Goal: Task Accomplishment & Management: Complete application form

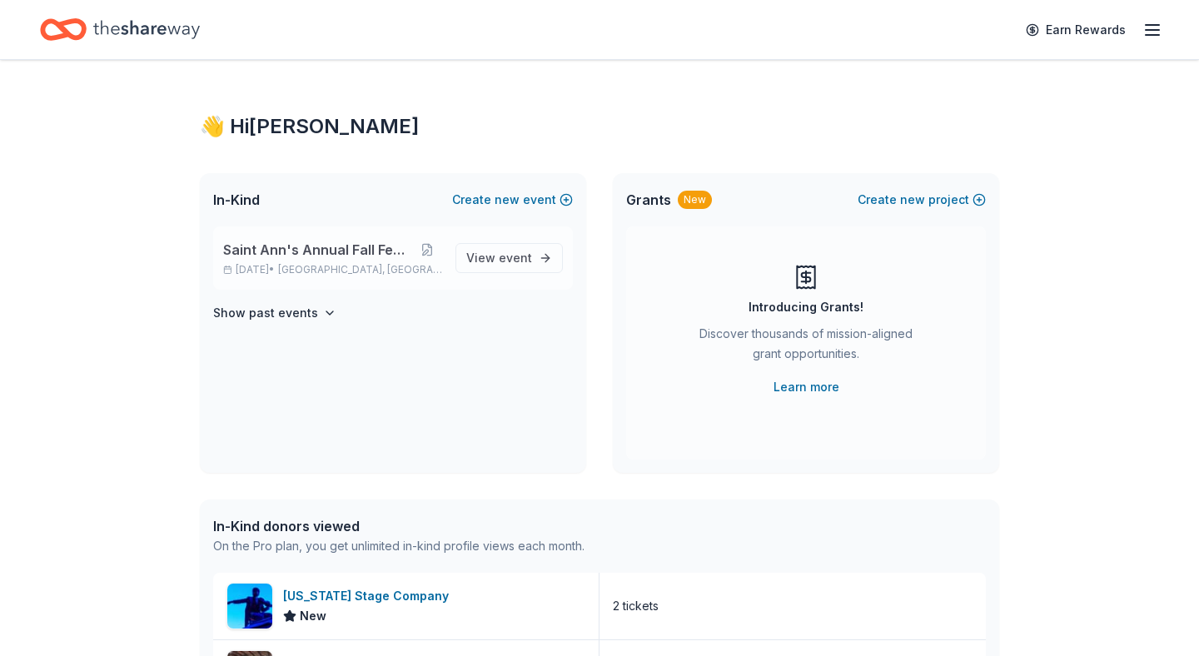
click at [362, 243] on span "Saint Ann's Annual Fall Festival" at bounding box center [317, 250] width 188 height 20
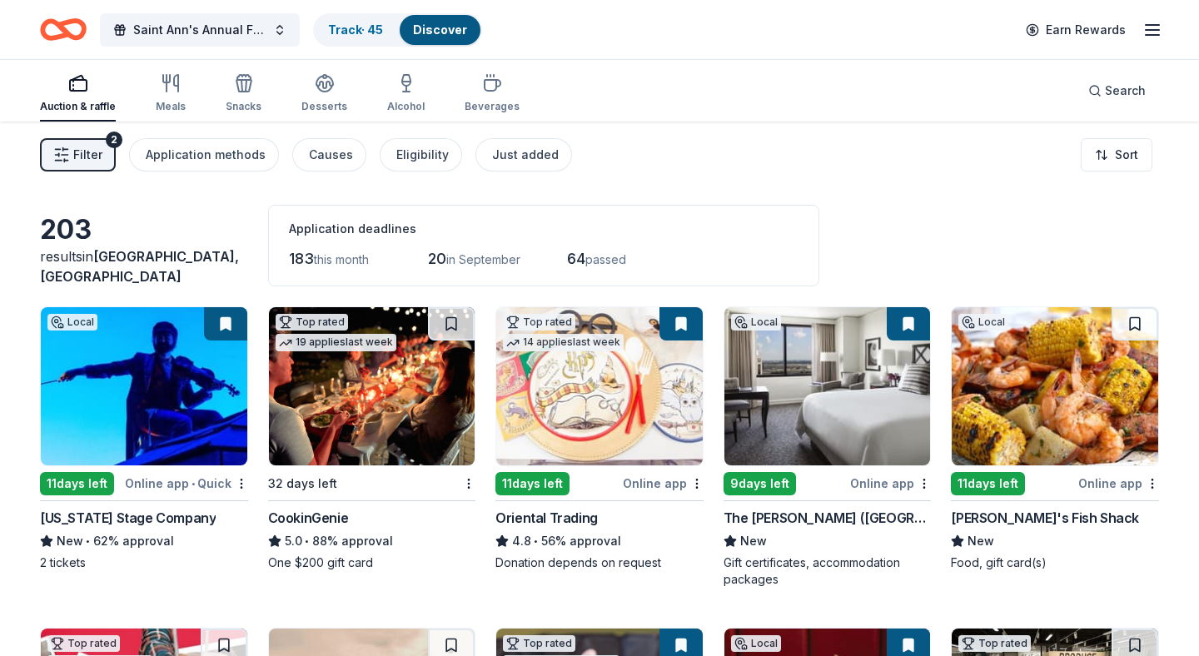
click at [426, 439] on img at bounding box center [372, 386] width 207 height 158
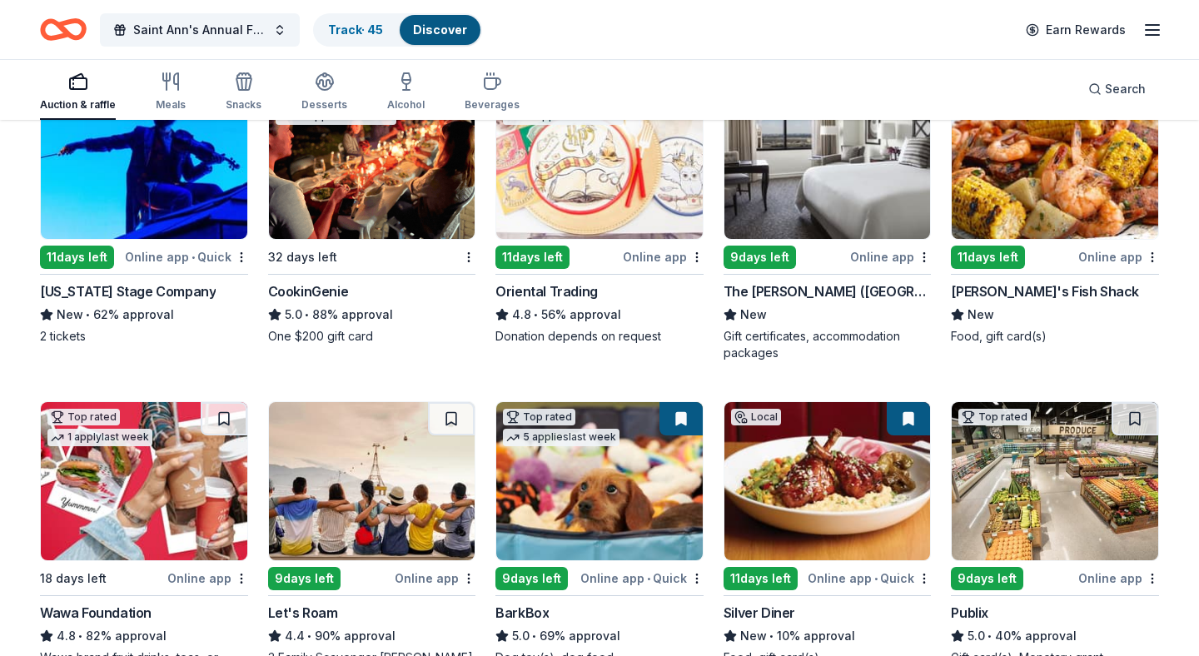
scroll to position [240, 0]
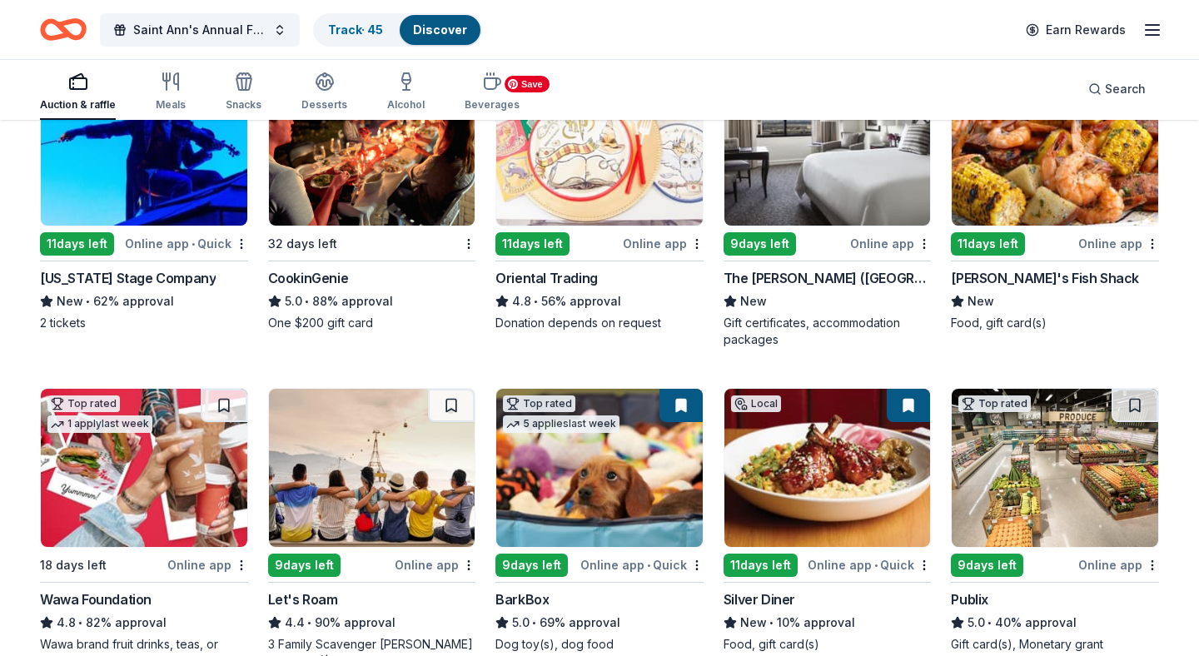
click at [610, 178] on img at bounding box center [599, 146] width 207 height 158
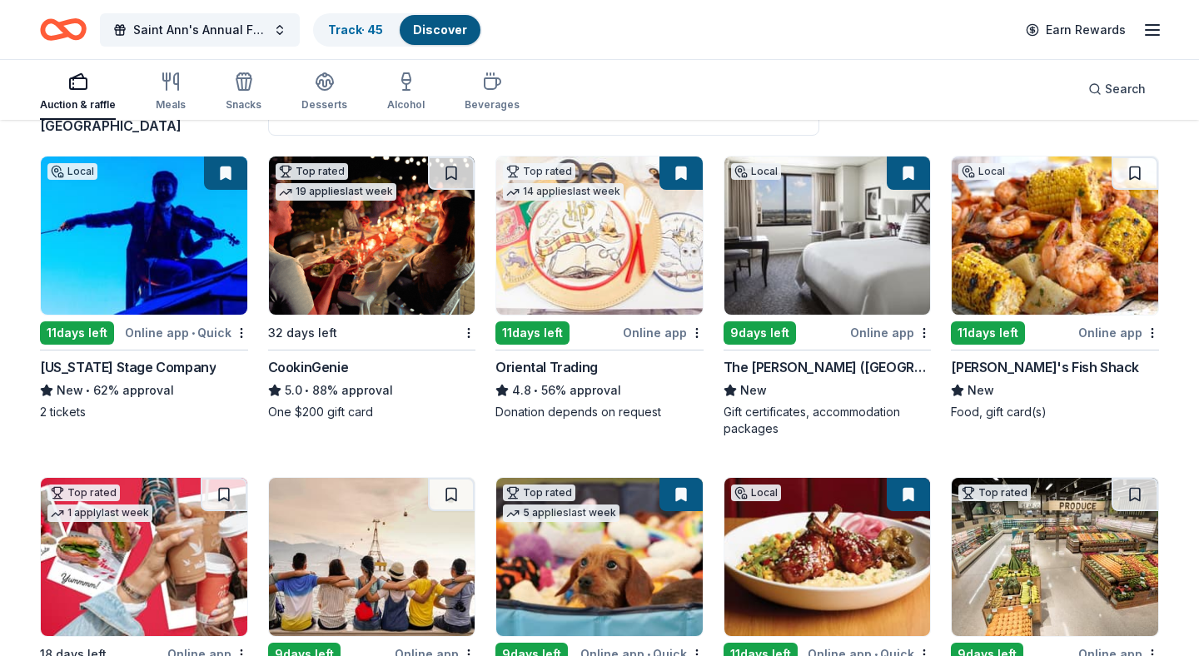
scroll to position [157, 0]
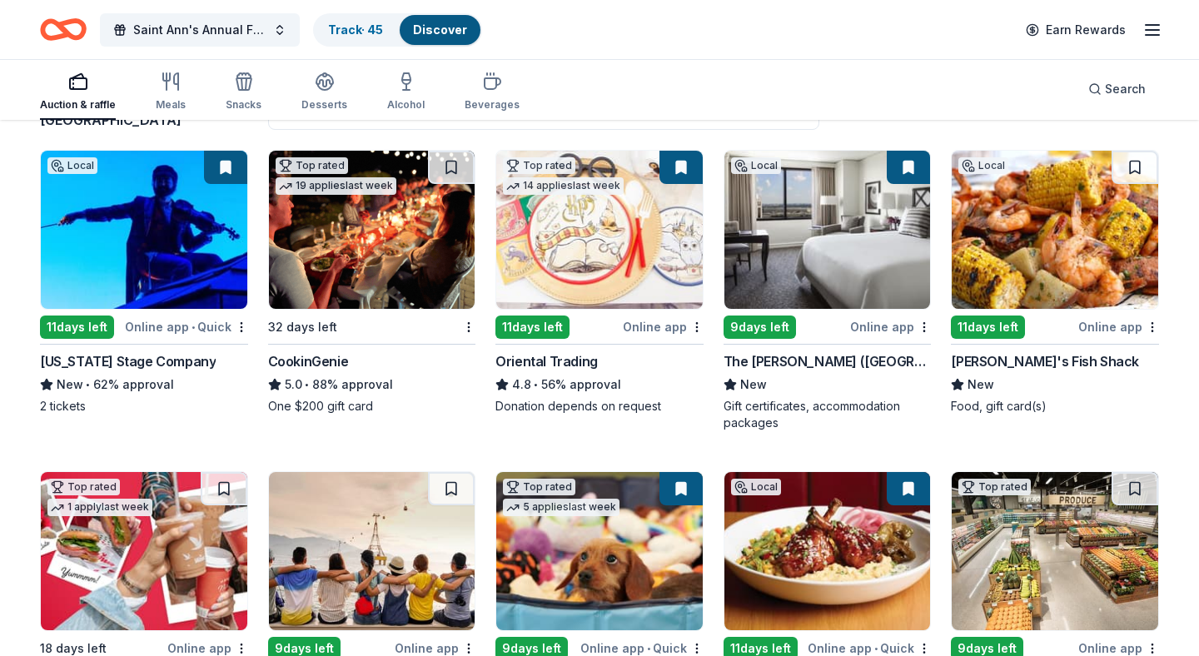
click at [906, 169] on button at bounding box center [908, 167] width 43 height 33
click at [910, 165] on button at bounding box center [908, 167] width 43 height 33
click at [802, 255] on img at bounding box center [828, 230] width 207 height 158
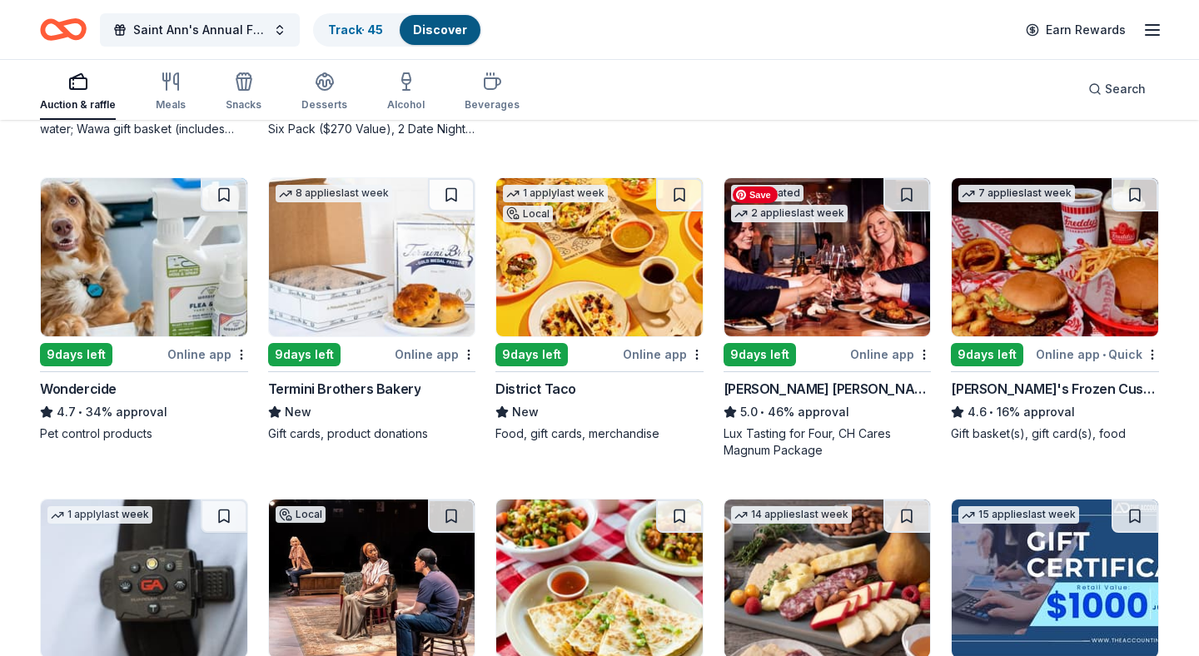
scroll to position [774, 0]
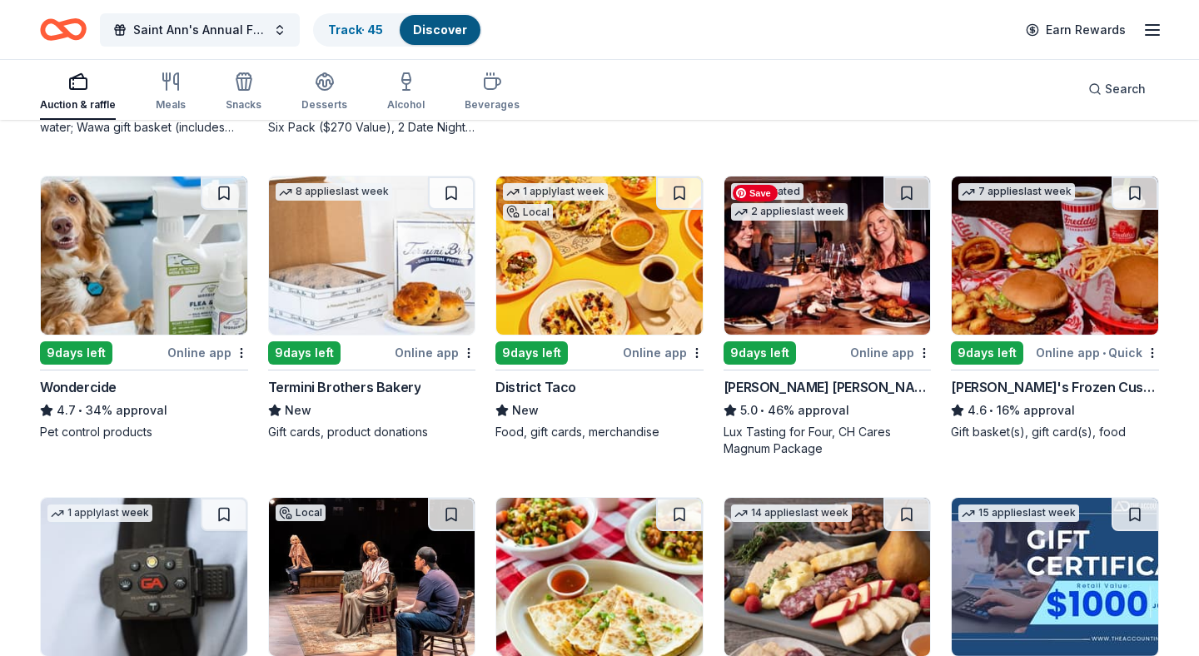
click at [824, 276] on img at bounding box center [828, 256] width 207 height 158
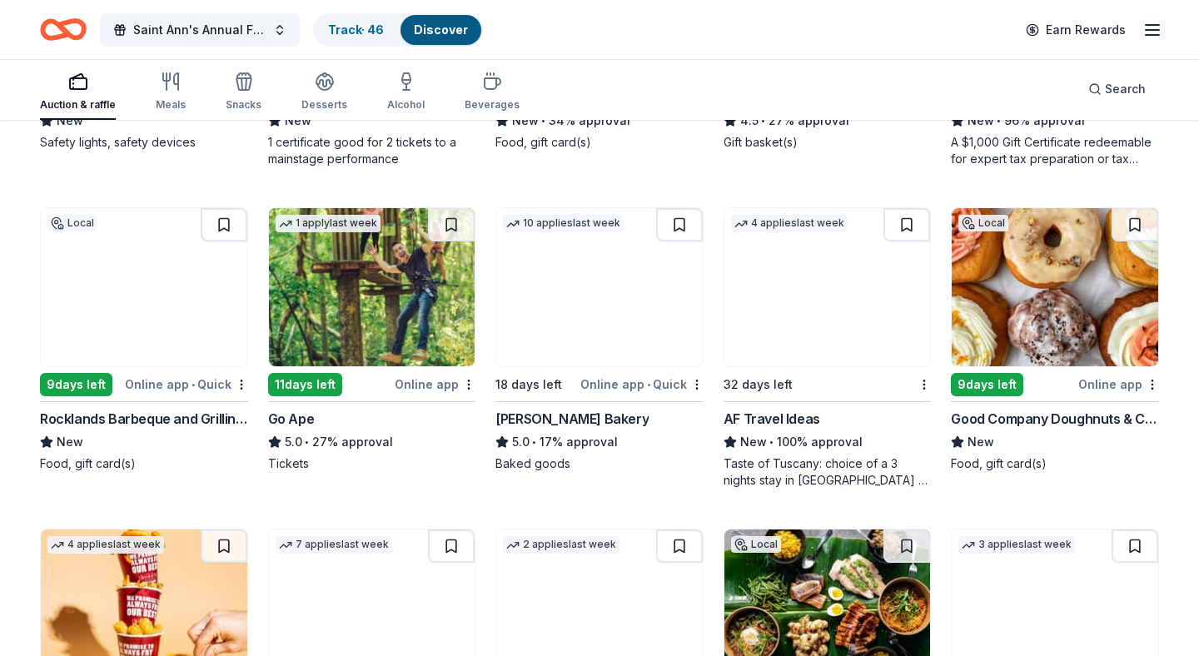
scroll to position [1390, 0]
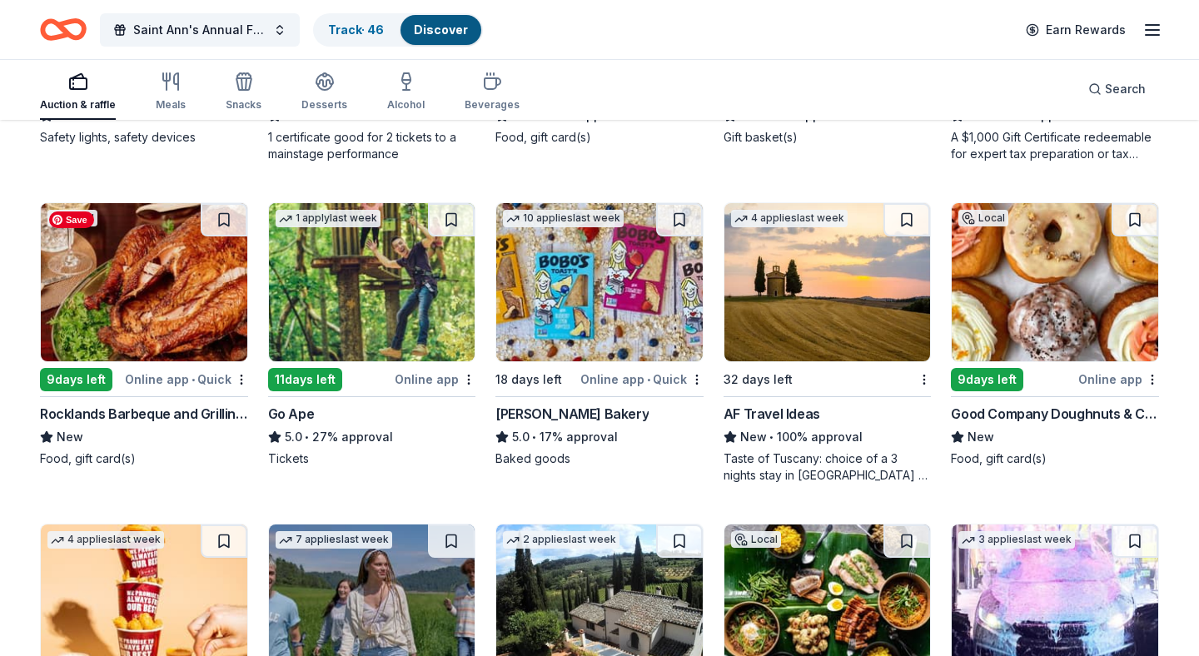
click at [188, 313] on img at bounding box center [144, 282] width 207 height 158
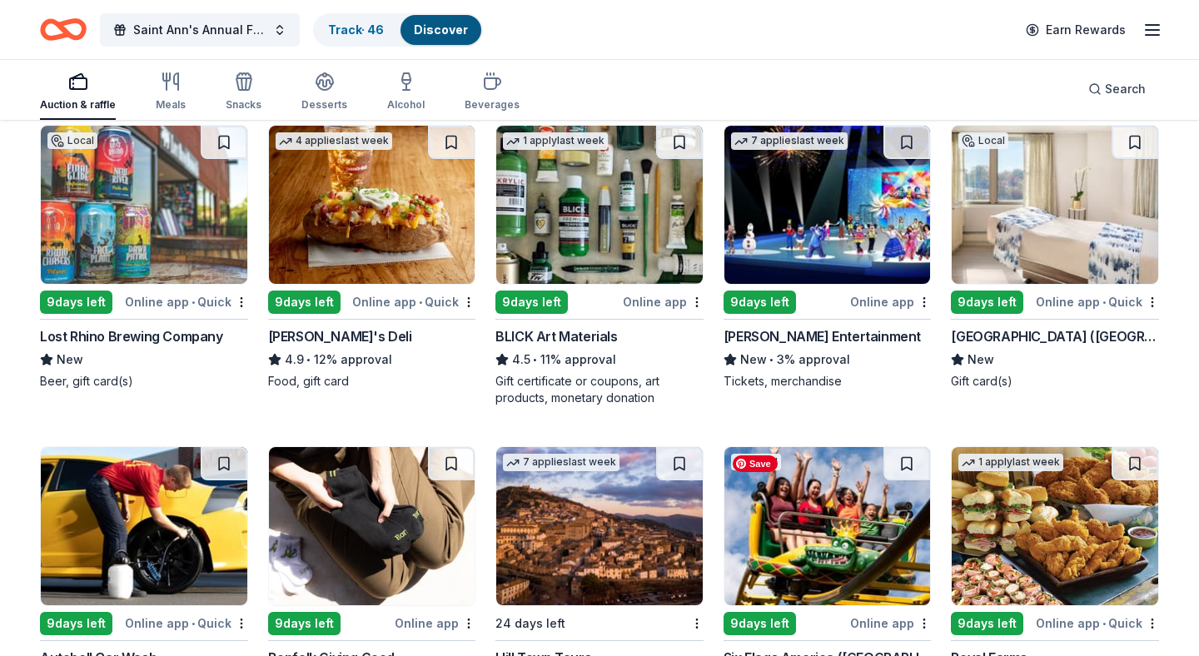
scroll to position [2759, 0]
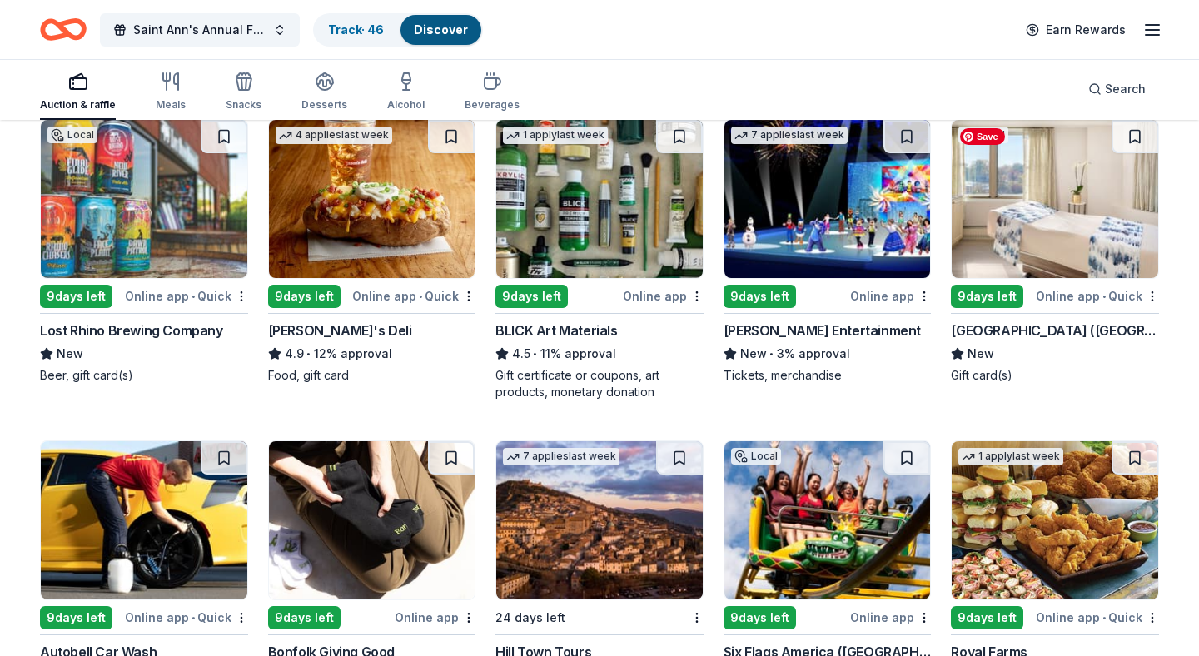
click at [1057, 238] on img at bounding box center [1055, 199] width 207 height 158
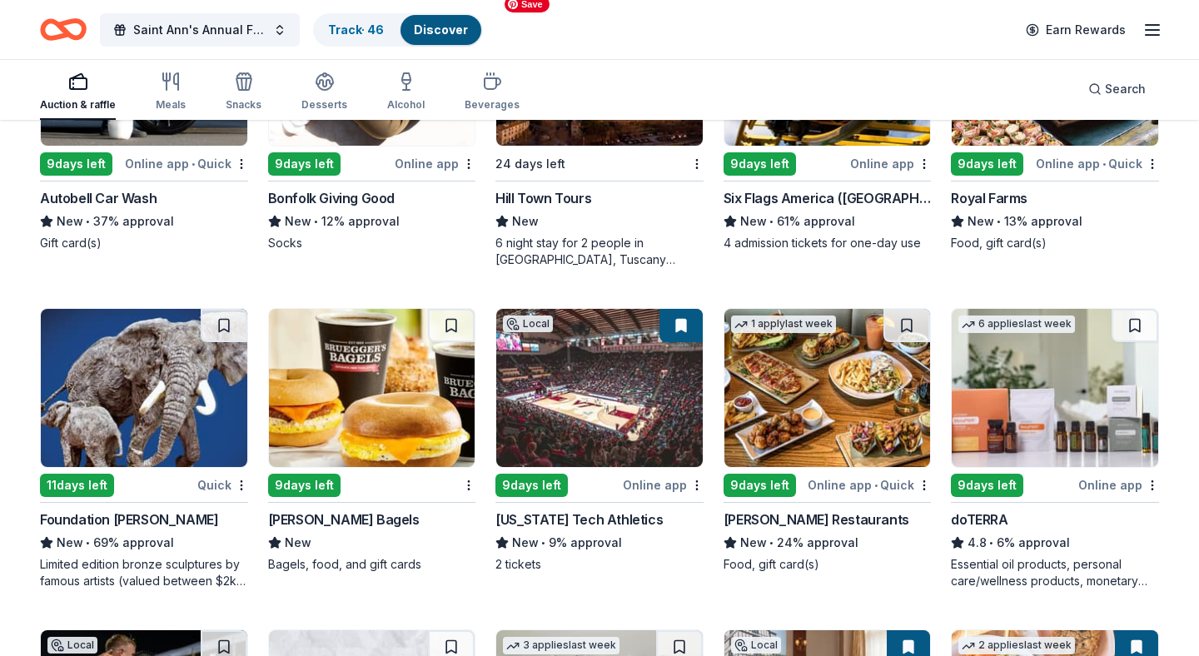
scroll to position [3214, 0]
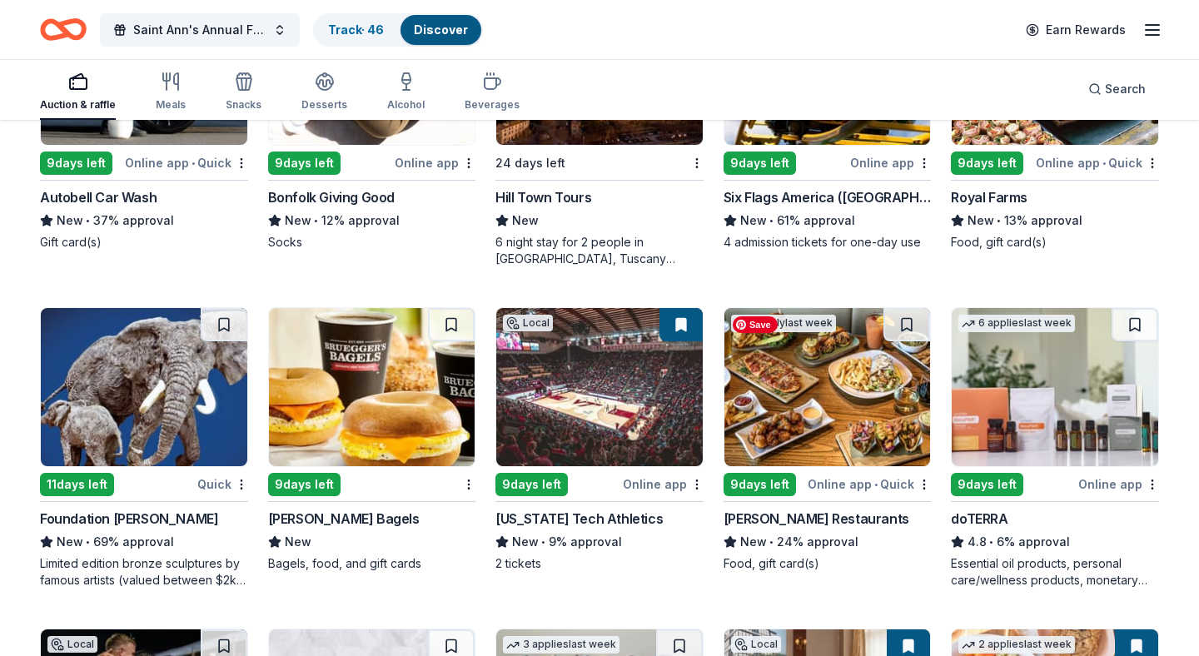
click at [869, 388] on img at bounding box center [828, 387] width 207 height 158
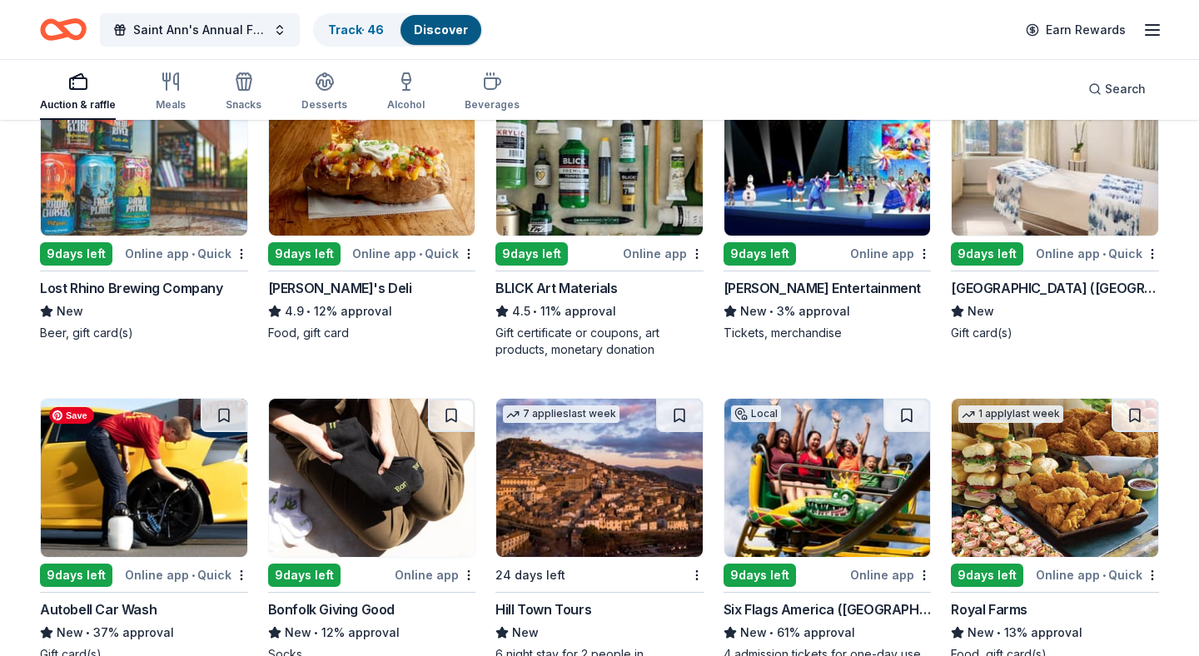
scroll to position [2795, 0]
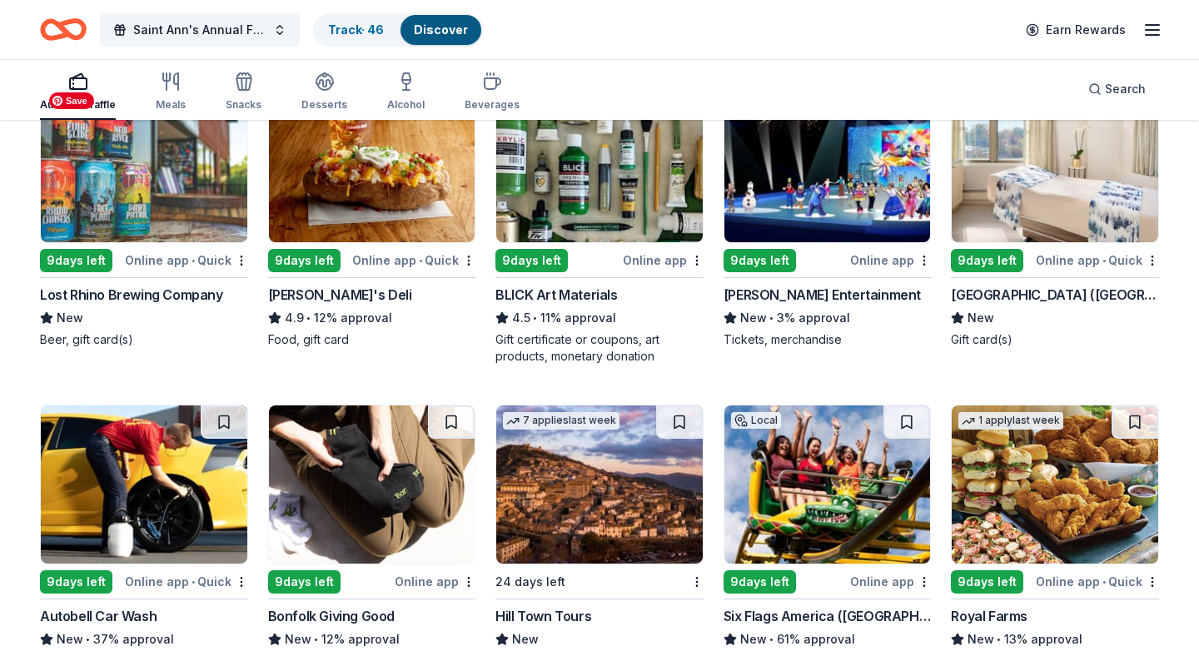
click at [210, 191] on img at bounding box center [144, 163] width 207 height 158
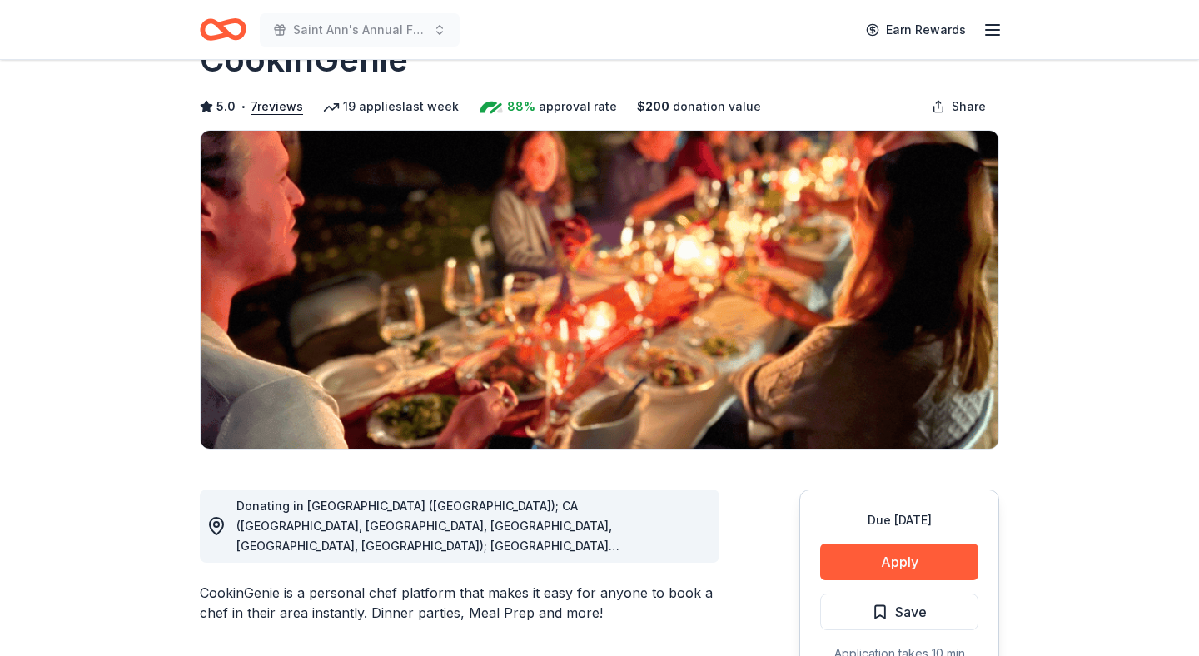
scroll to position [62, 0]
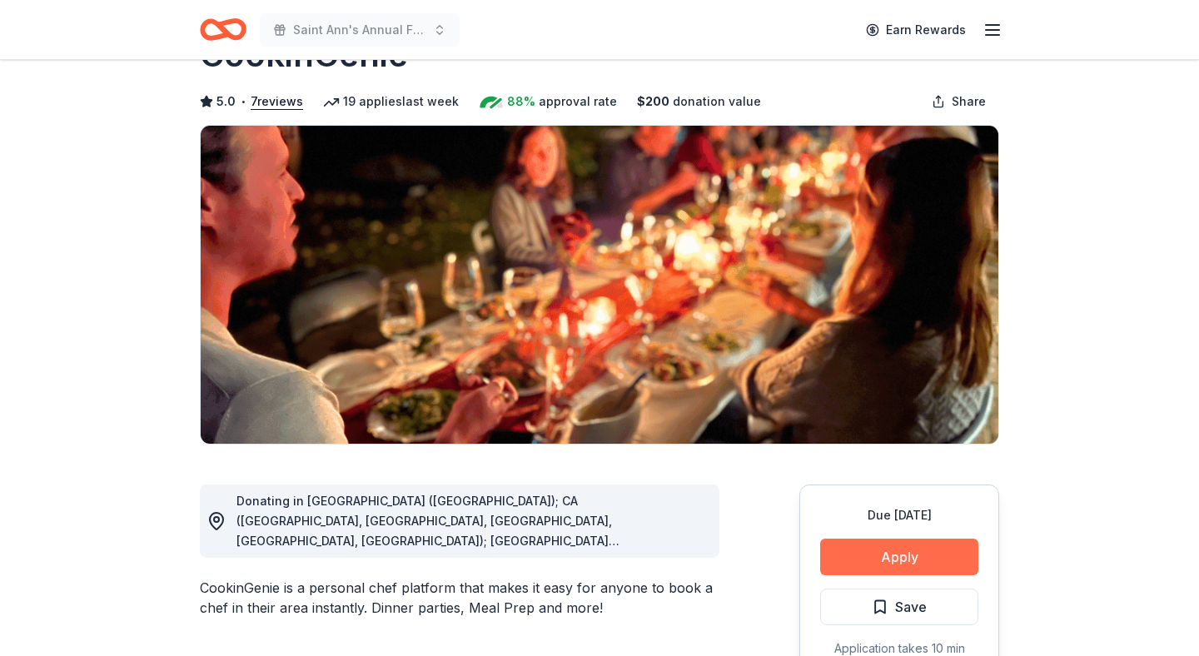
click at [899, 545] on button "Apply" at bounding box center [899, 557] width 158 height 37
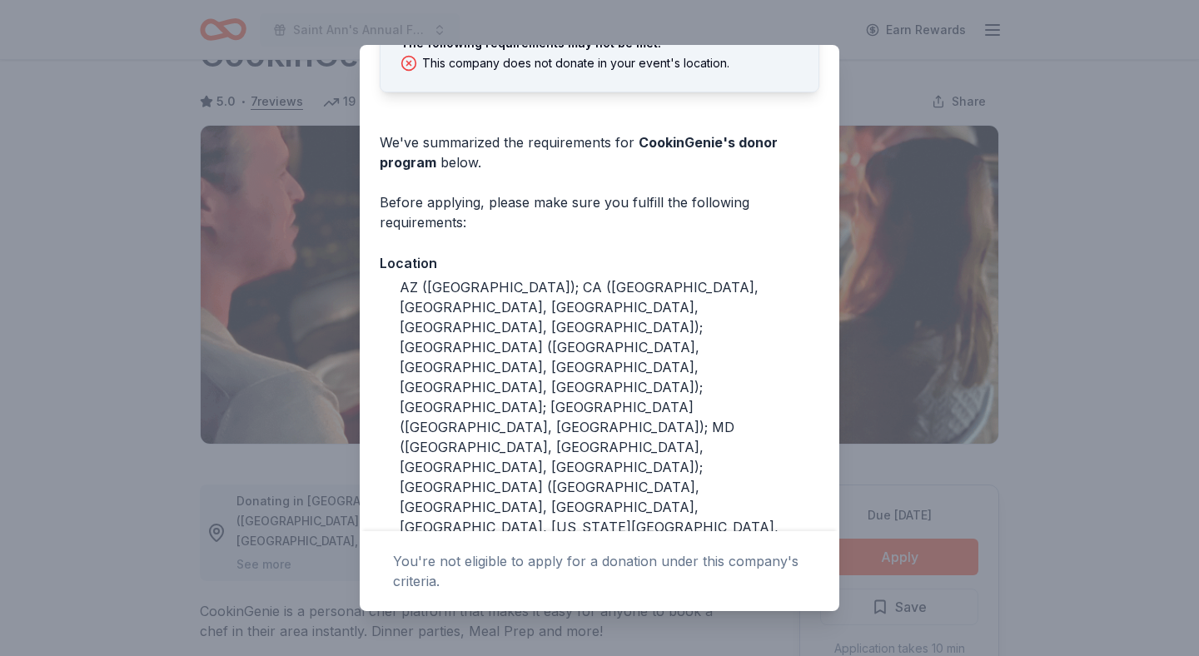
scroll to position [0, 0]
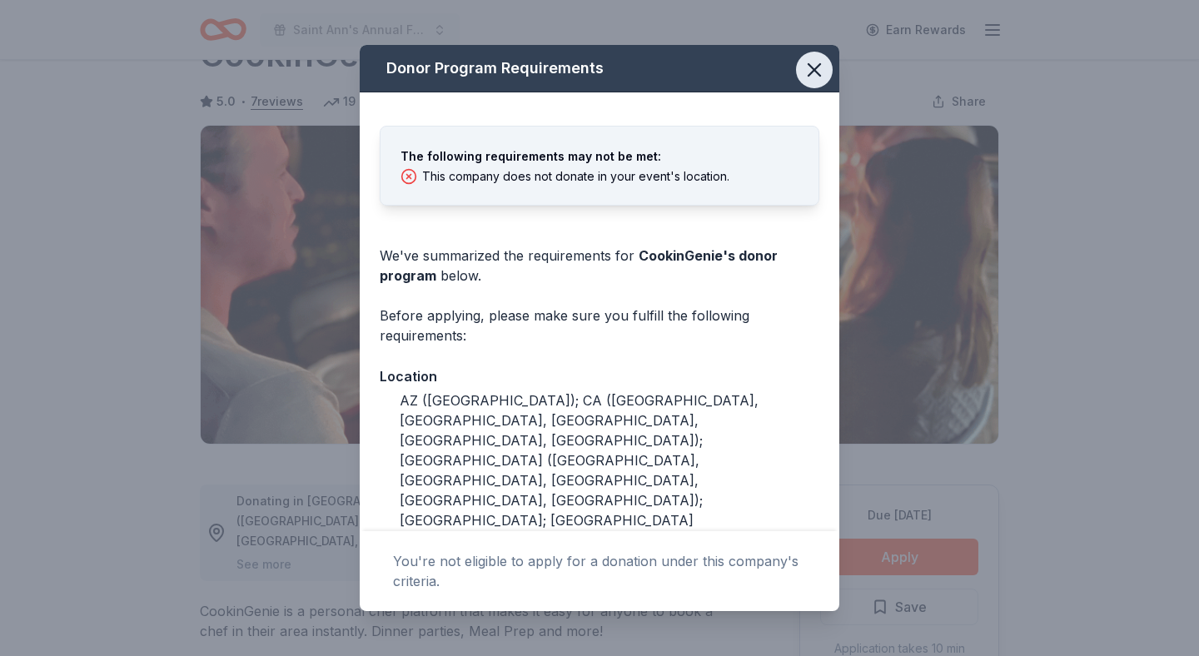
click at [815, 75] on icon "button" at bounding box center [814, 69] width 23 height 23
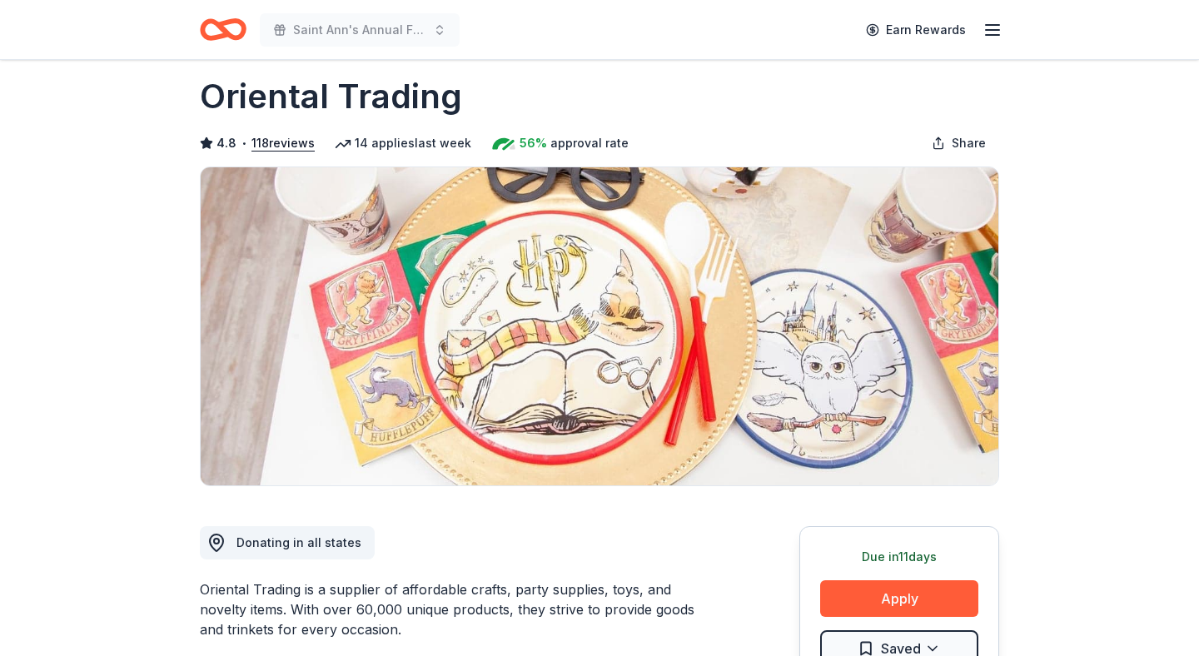
scroll to position [36, 0]
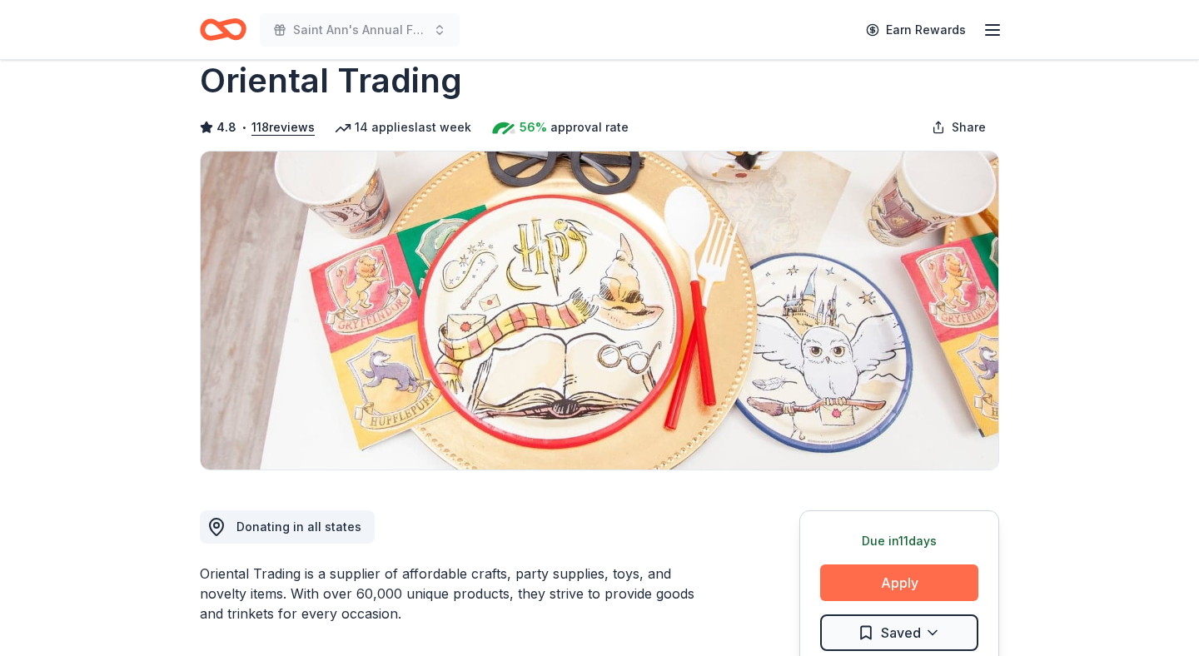
click at [949, 570] on button "Apply" at bounding box center [899, 583] width 158 height 37
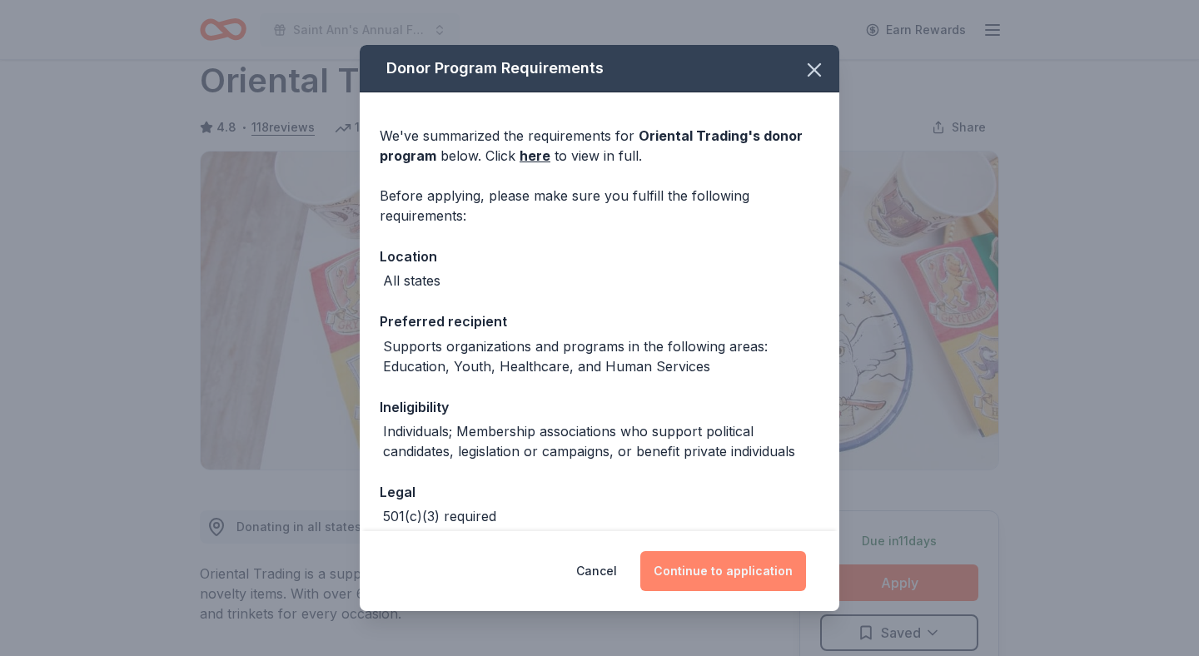
click at [710, 575] on button "Continue to application" at bounding box center [723, 571] width 166 height 40
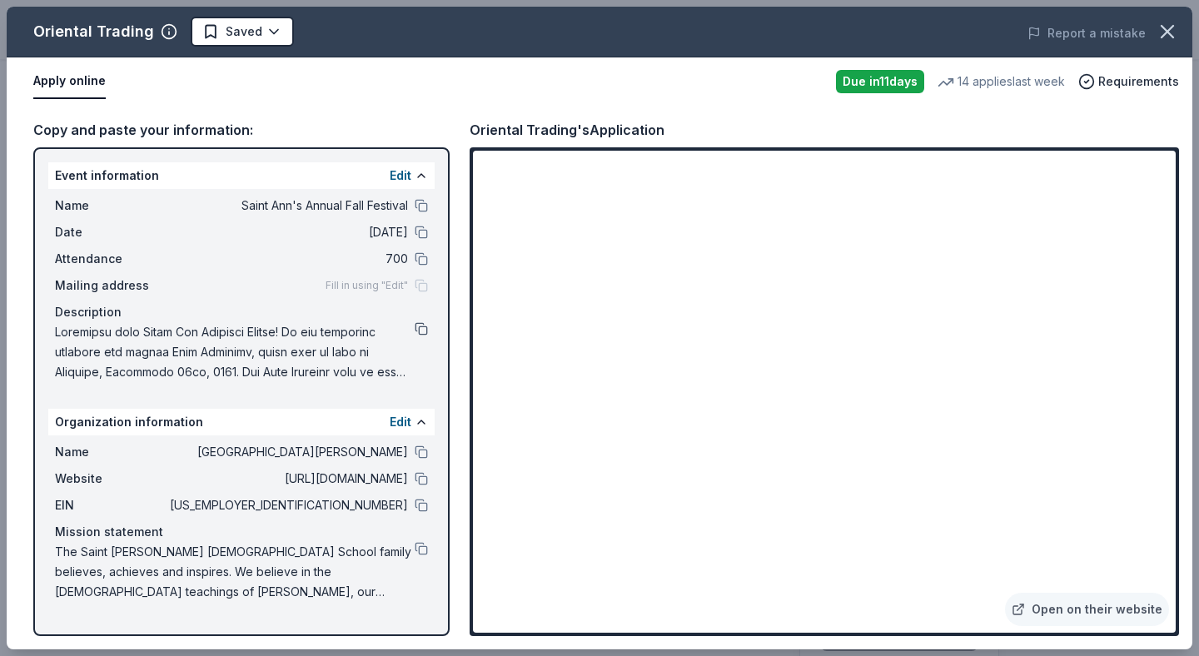
click at [422, 329] on button at bounding box center [421, 328] width 13 height 13
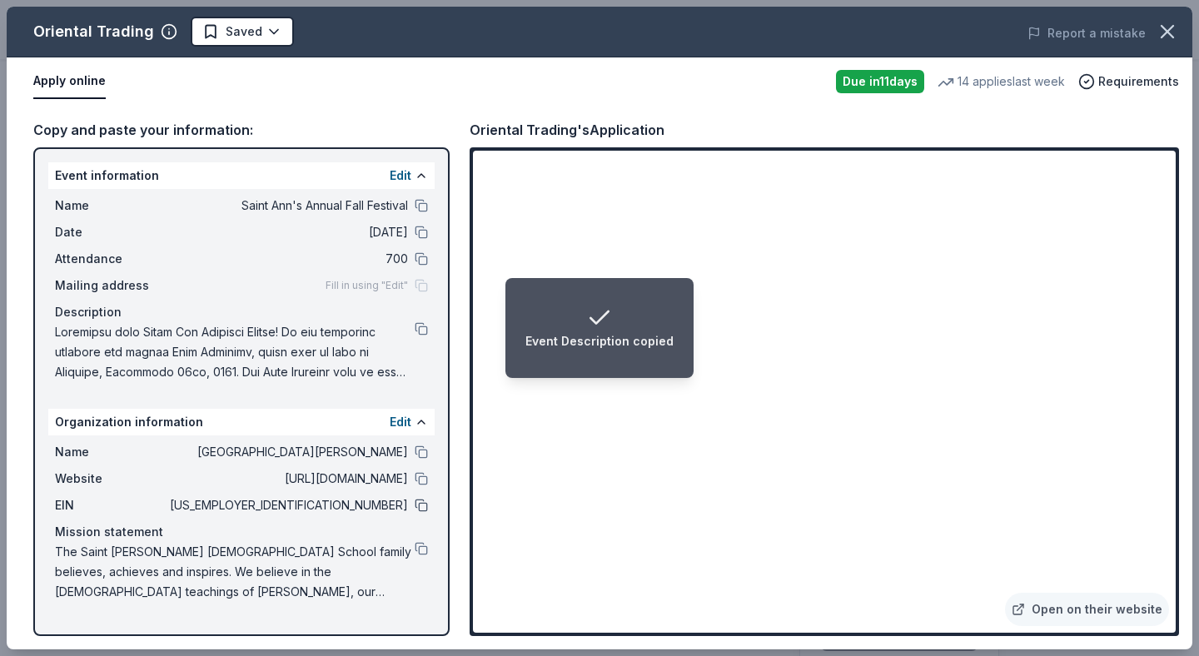
click at [418, 508] on button at bounding box center [421, 505] width 13 height 13
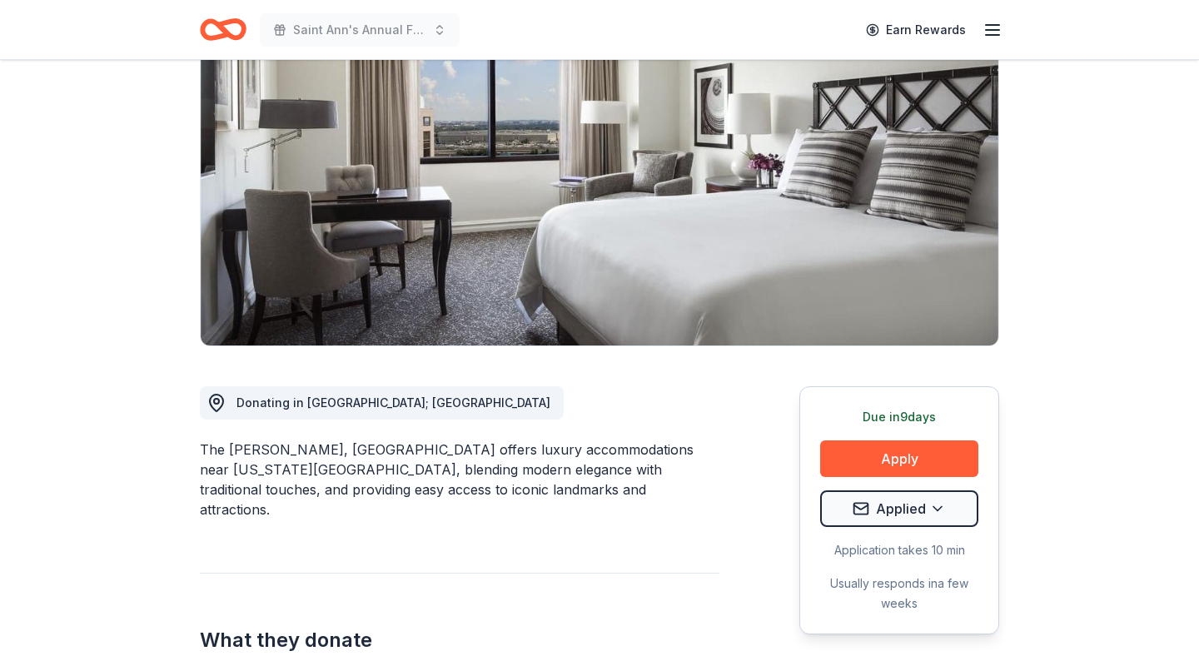
scroll to position [162, 0]
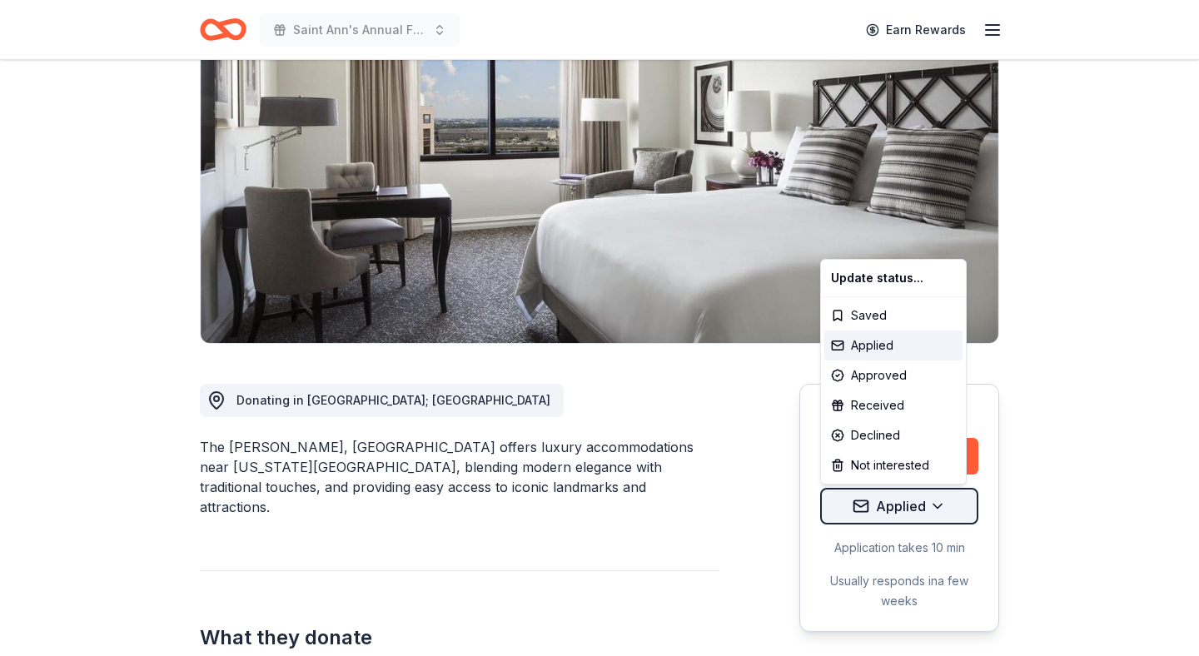
click at [918, 494] on html "Saint Ann's Annual Fall Festival Earn Rewards Due in 9 days Share The Ritz-Carl…" at bounding box center [599, 166] width 1199 height 656
click at [889, 384] on div "Approved" at bounding box center [893, 376] width 138 height 30
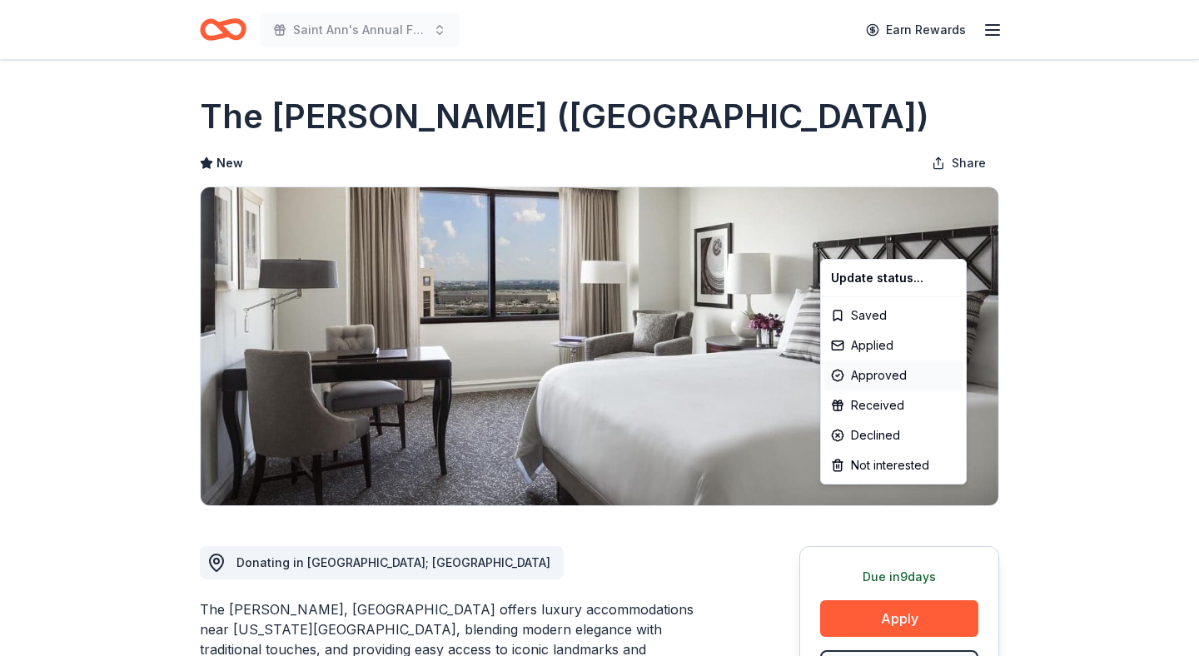
scroll to position [0, 0]
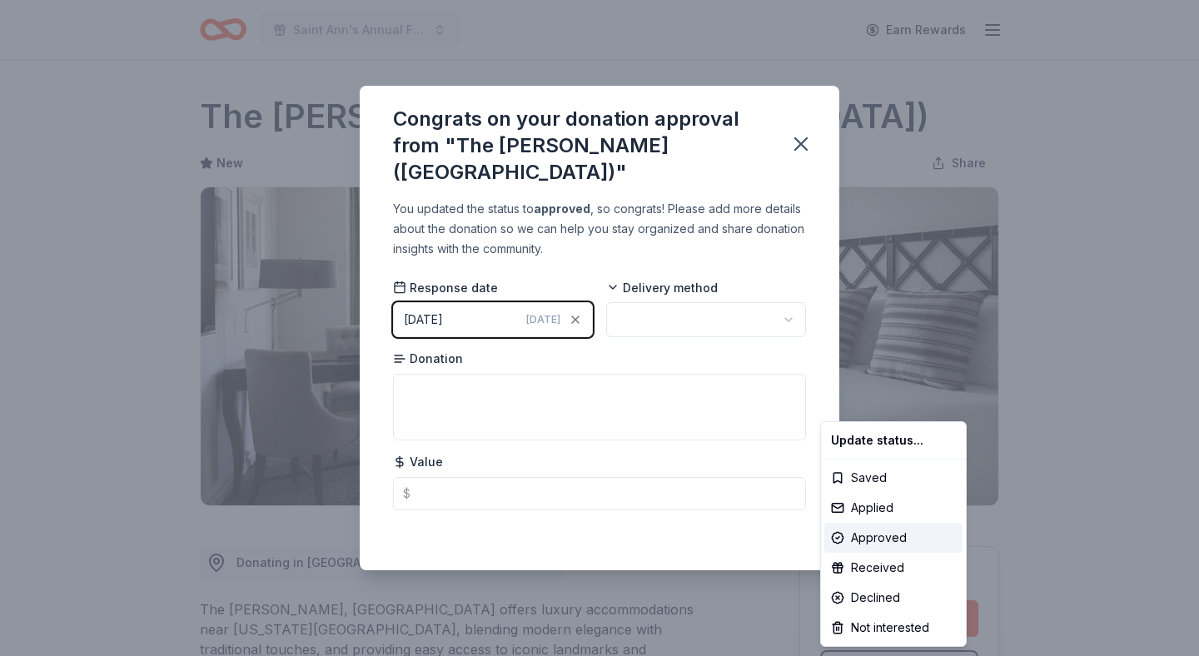
click at [675, 326] on html "Saint Ann's Annual Fall Festival Earn Rewards Due in 9 days Share The Ritz-Carl…" at bounding box center [599, 328] width 1199 height 656
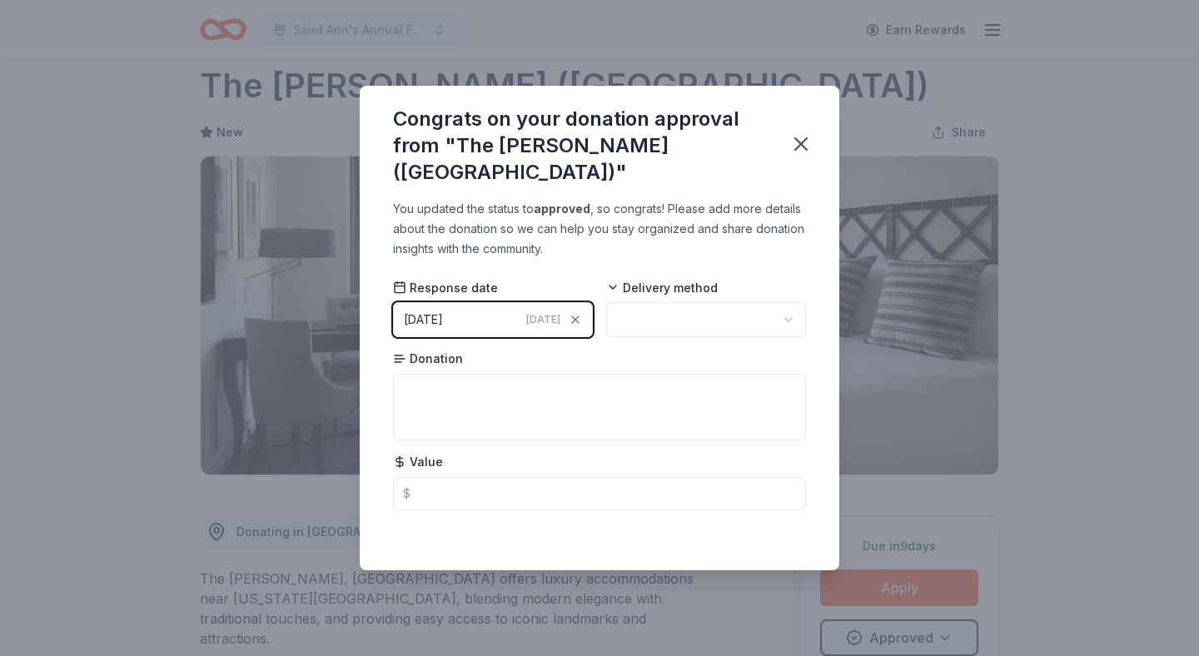
click at [675, 326] on html "Saint Ann's Annual Fall Festival Earn Rewards Due in 9 days Share The Ritz-Carl…" at bounding box center [599, 297] width 1199 height 656
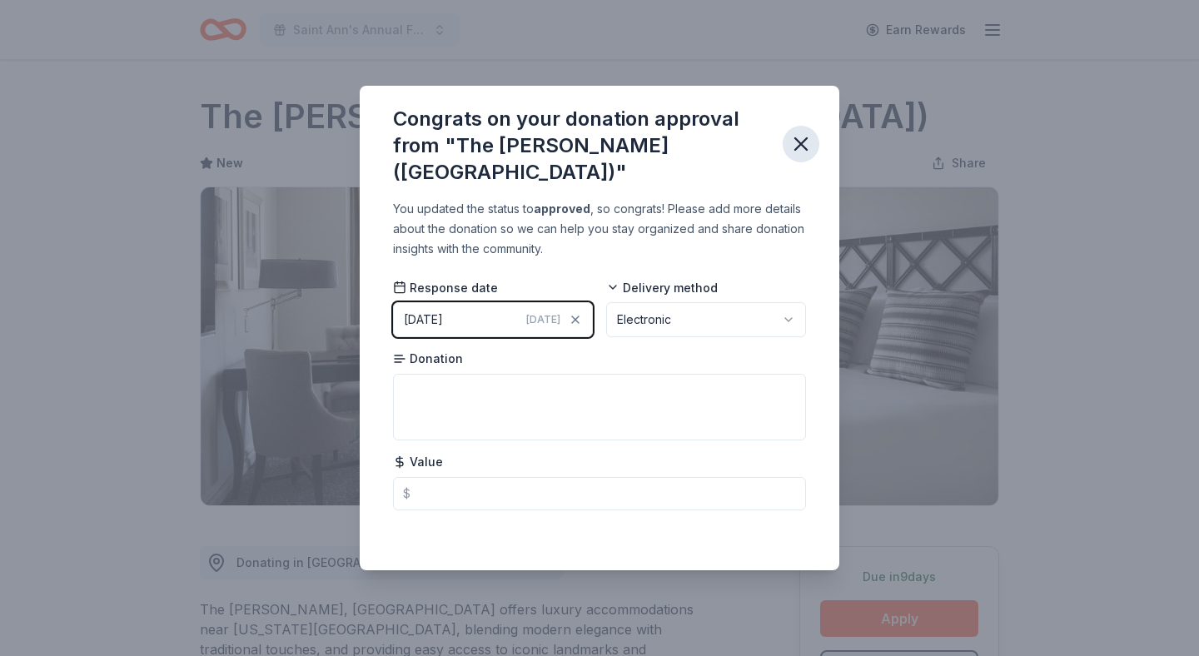
click at [809, 141] on icon "button" at bounding box center [800, 143] width 23 height 23
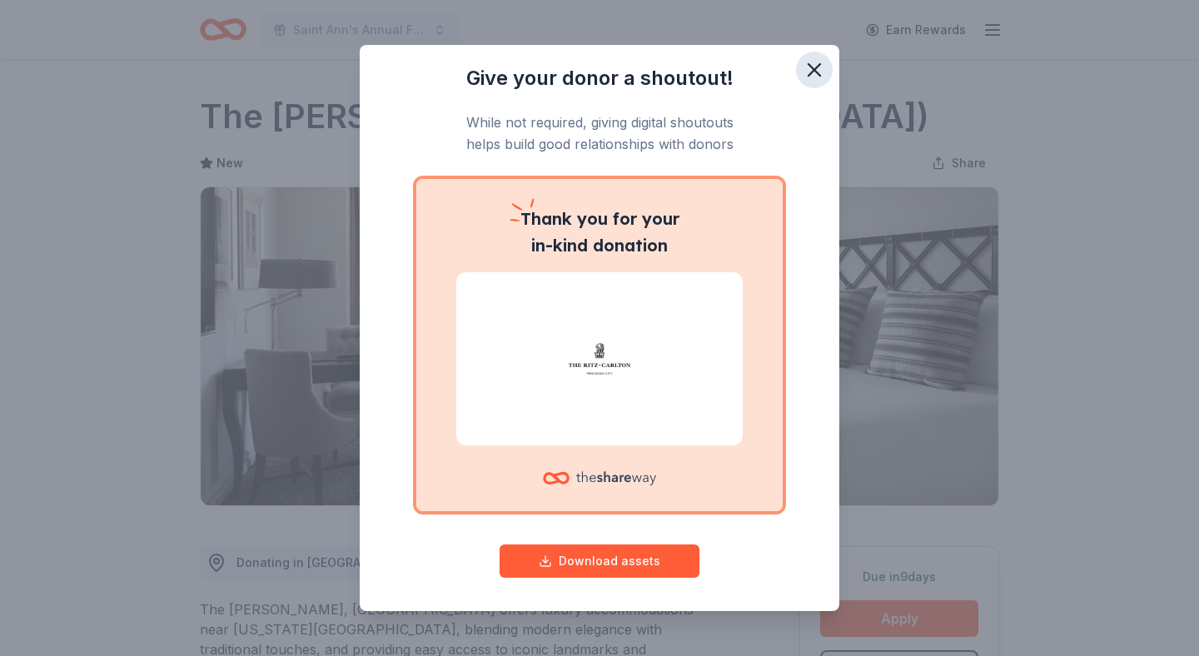
click at [810, 69] on icon "button" at bounding box center [814, 69] width 23 height 23
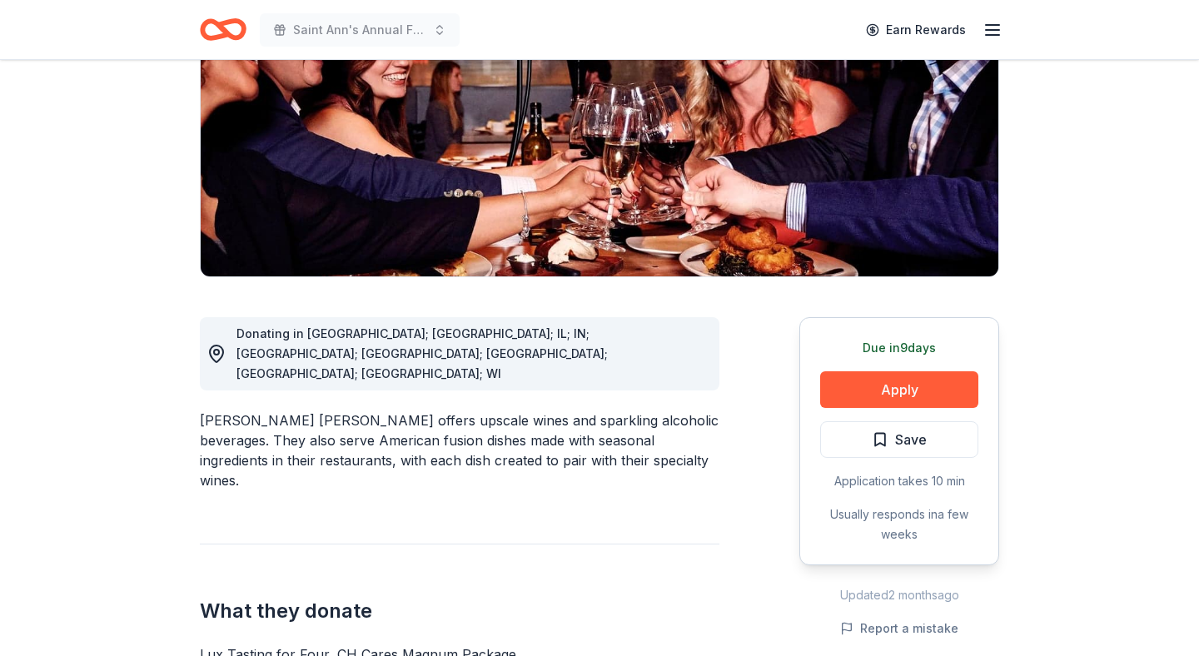
scroll to position [286, 0]
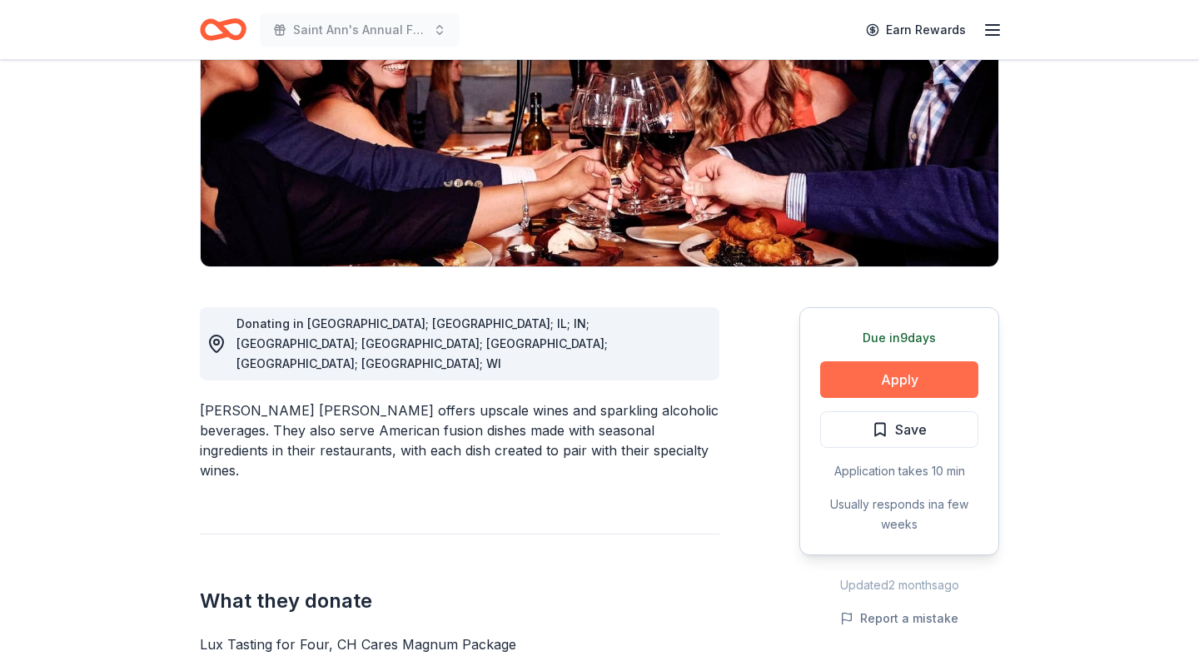
click at [927, 361] on button "Apply" at bounding box center [899, 379] width 158 height 37
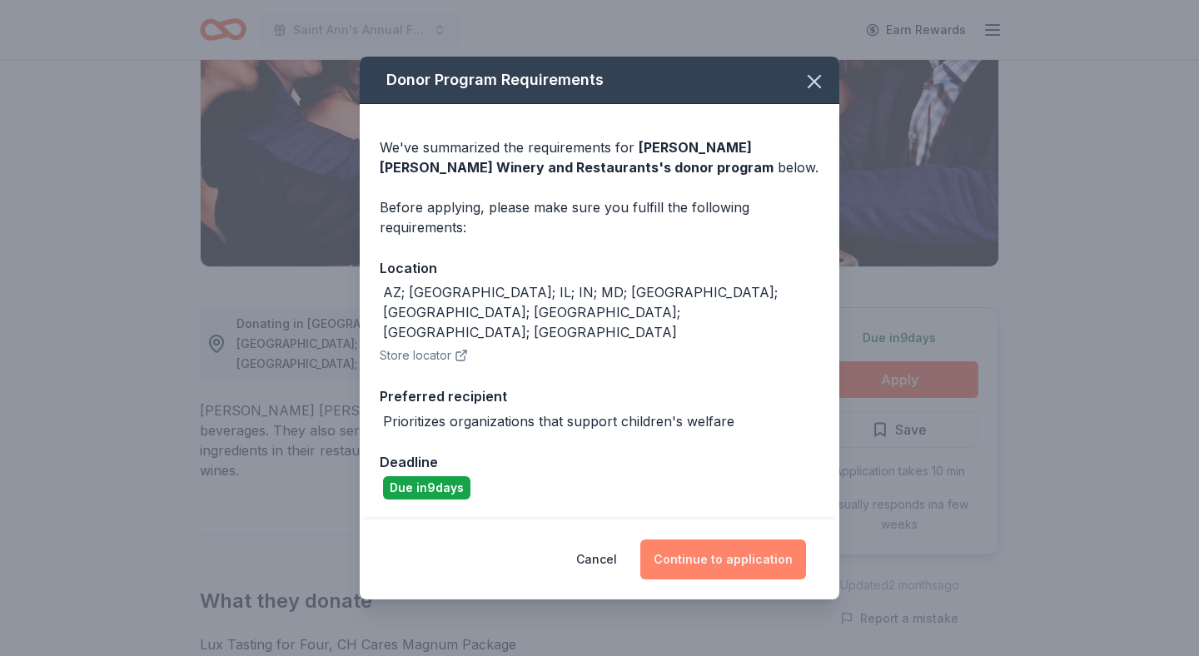
click at [706, 549] on button "Continue to application" at bounding box center [723, 560] width 166 height 40
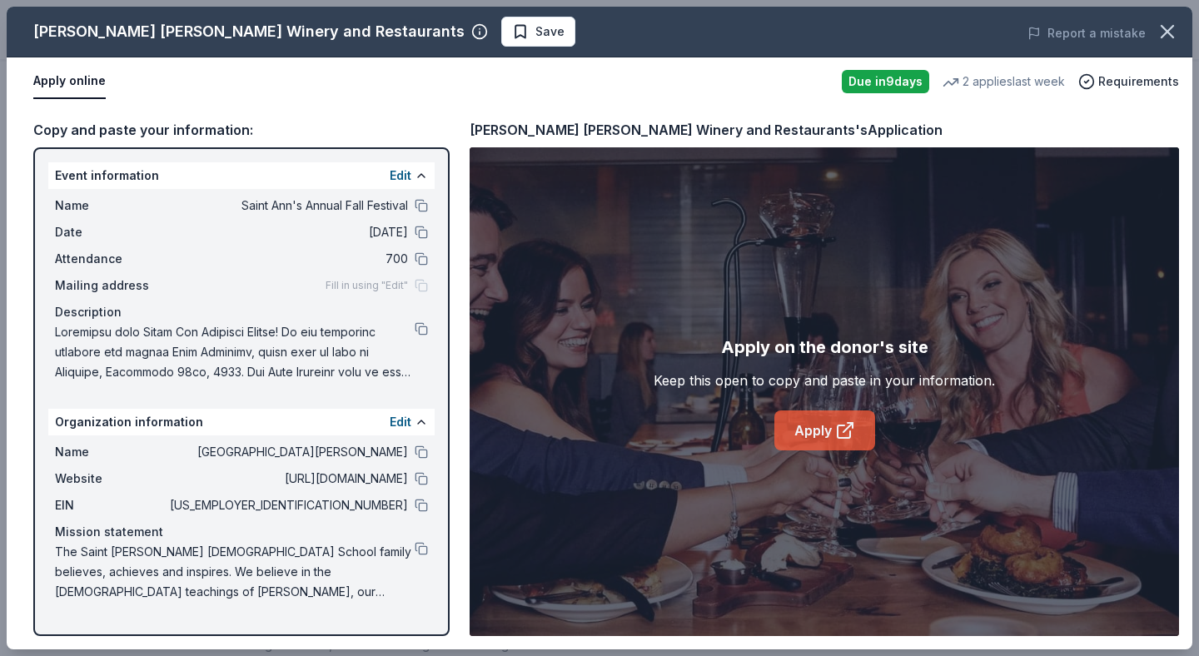
click at [810, 436] on link "Apply" at bounding box center [825, 431] width 101 height 40
click at [1169, 28] on icon "button" at bounding box center [1168, 32] width 12 height 12
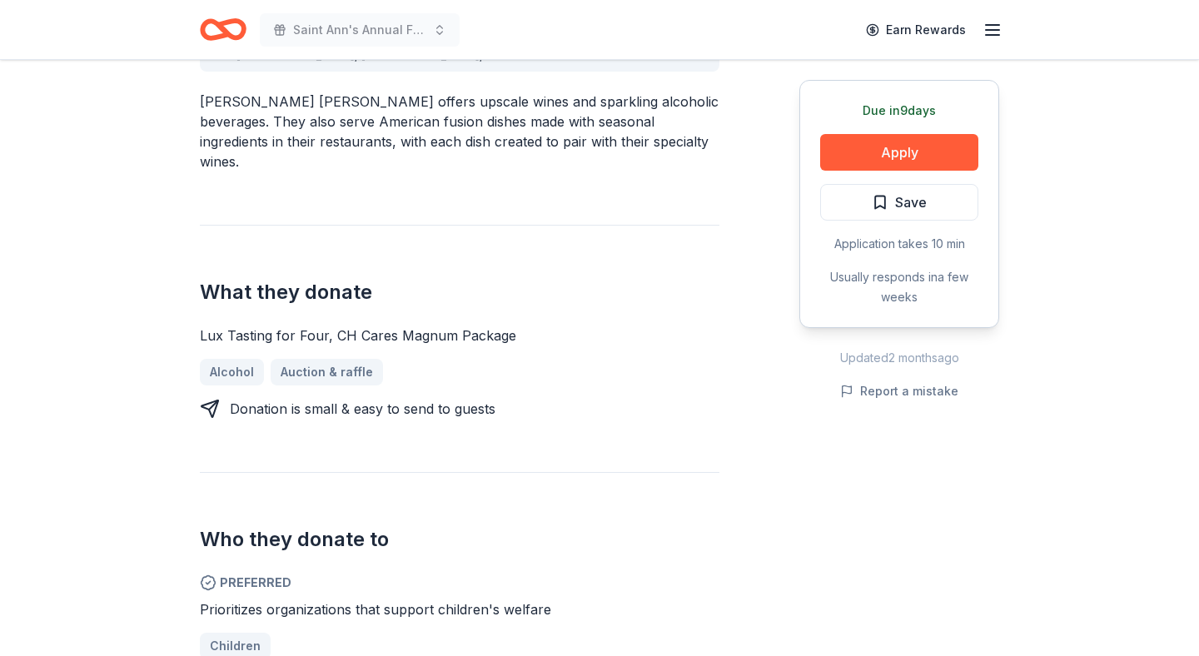
scroll to position [599, 0]
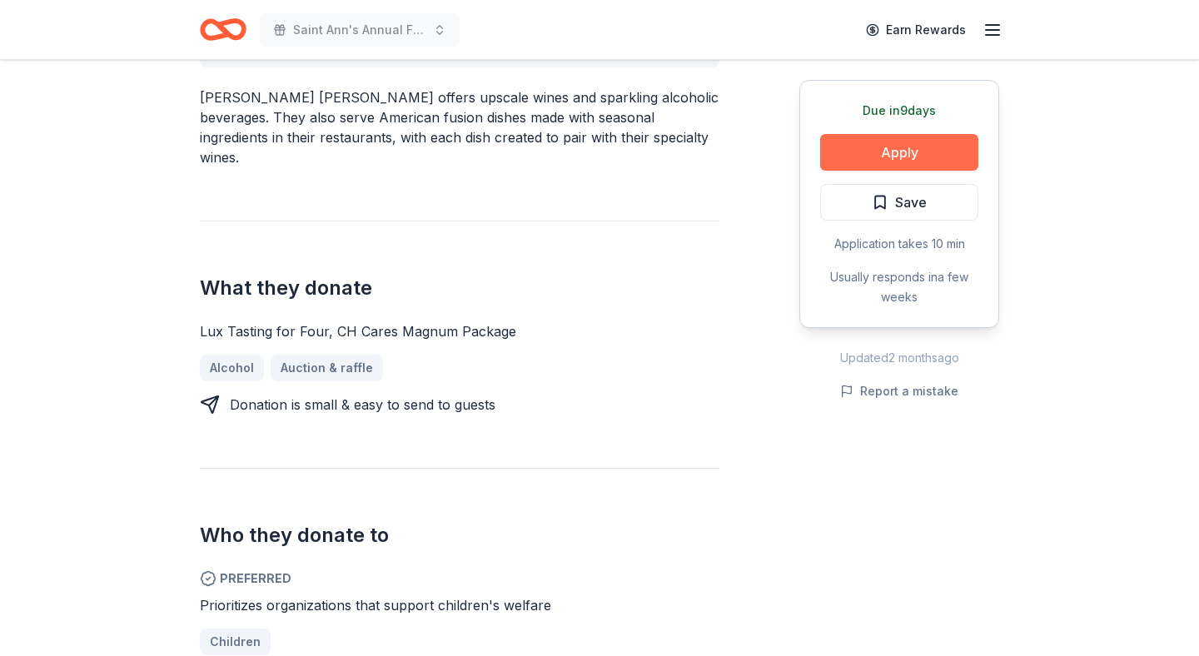
click at [909, 162] on button "Apply" at bounding box center [899, 152] width 158 height 37
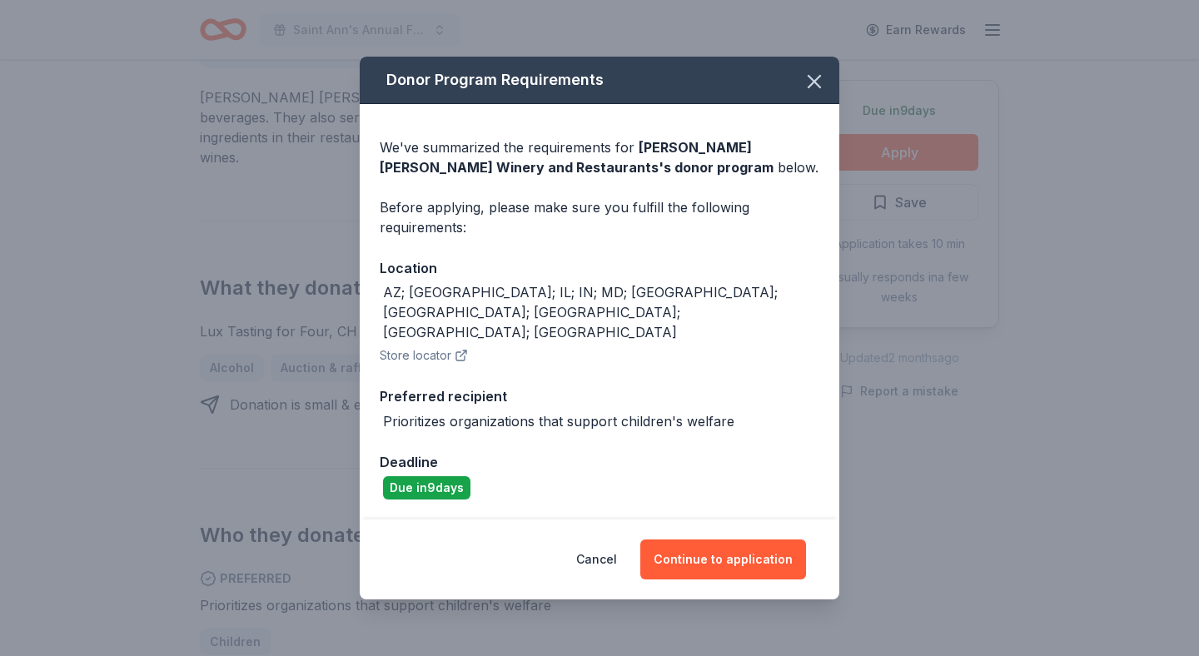
click at [839, 95] on div "Donor Program Requirements" at bounding box center [600, 80] width 480 height 47
click at [815, 100] on button "button" at bounding box center [814, 81] width 37 height 37
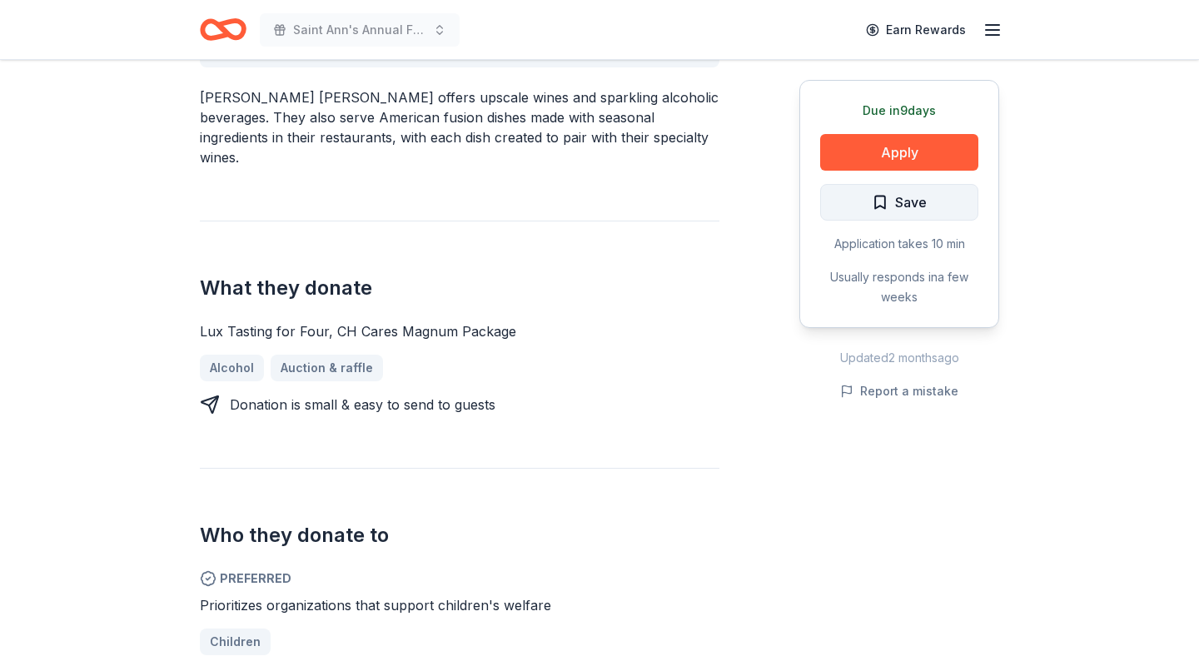
click at [869, 199] on button "Save" at bounding box center [899, 202] width 158 height 37
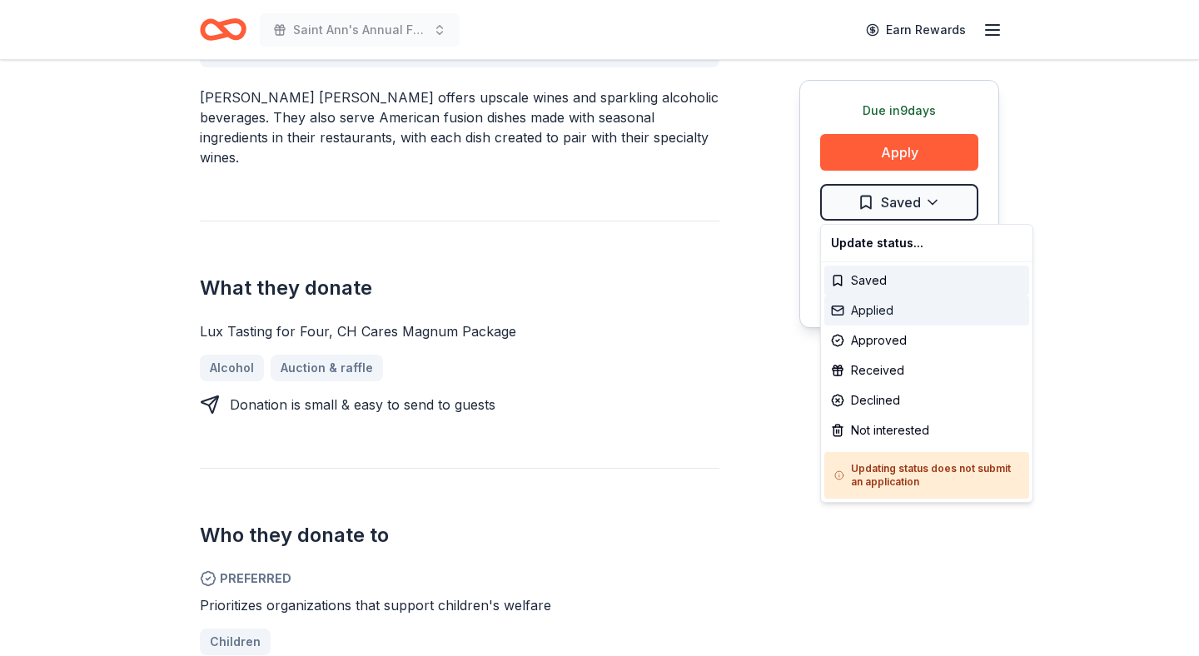
click at [851, 310] on div "Applied" at bounding box center [926, 311] width 205 height 30
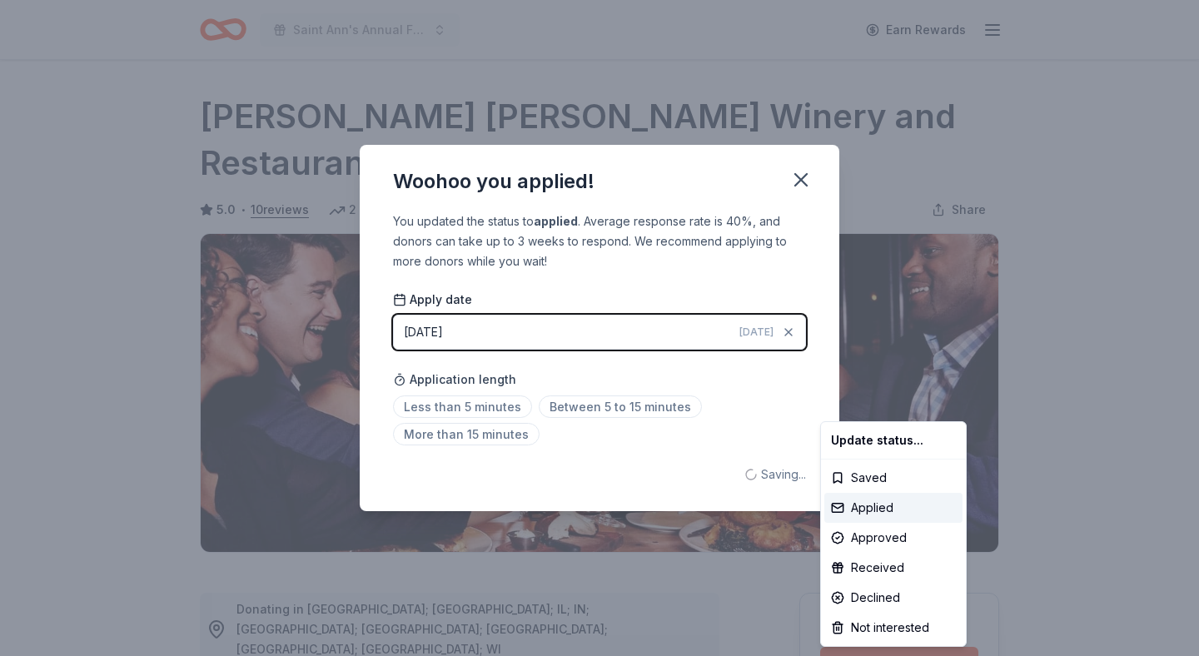
scroll to position [0, 0]
click at [790, 187] on html "Saint Ann's Annual Fall Festival Earn Rewards Due in 9 days Share Cooper's Hawk…" at bounding box center [599, 328] width 1199 height 656
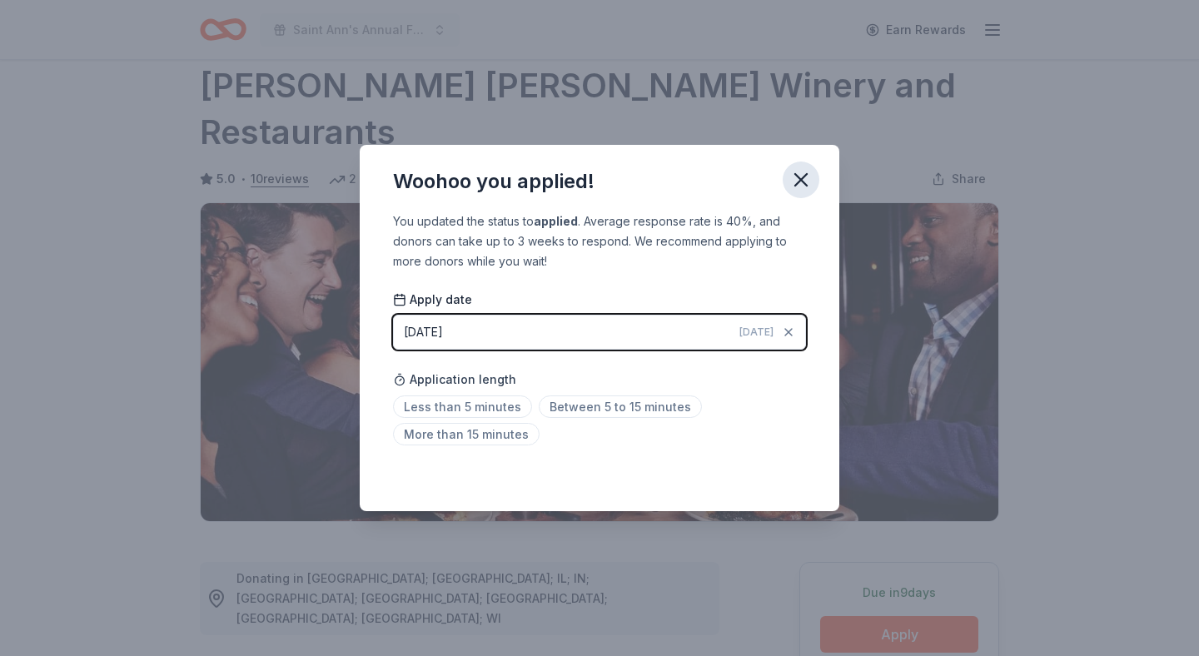
click at [797, 182] on icon "button" at bounding box center [800, 179] width 23 height 23
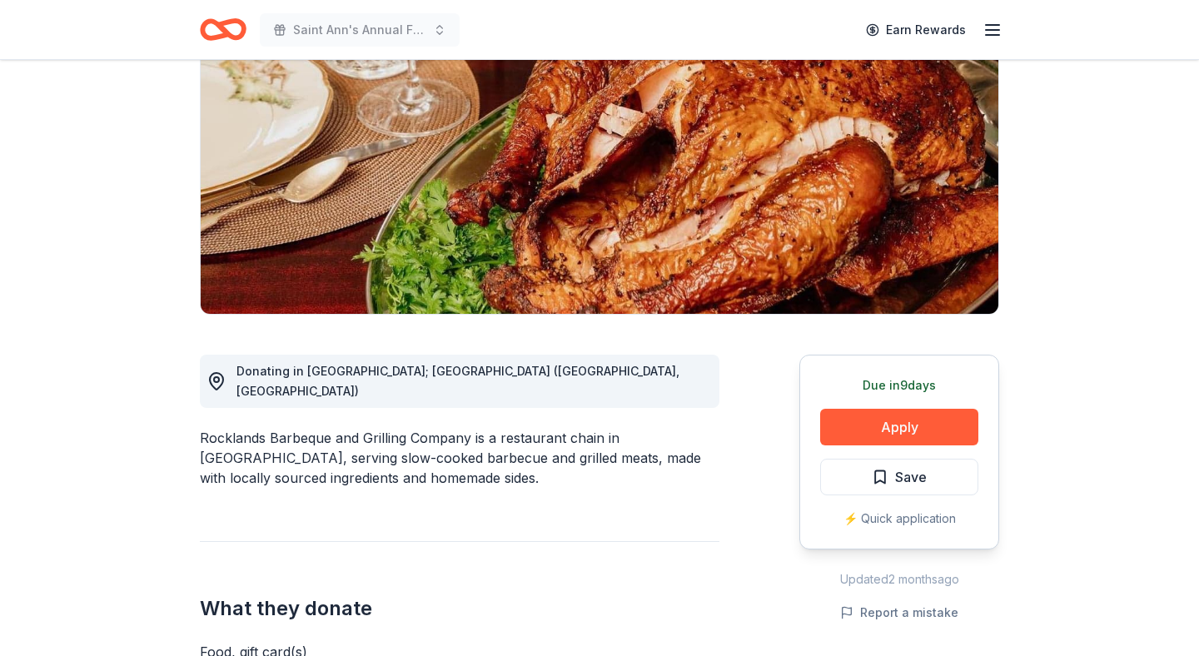
scroll to position [204, 0]
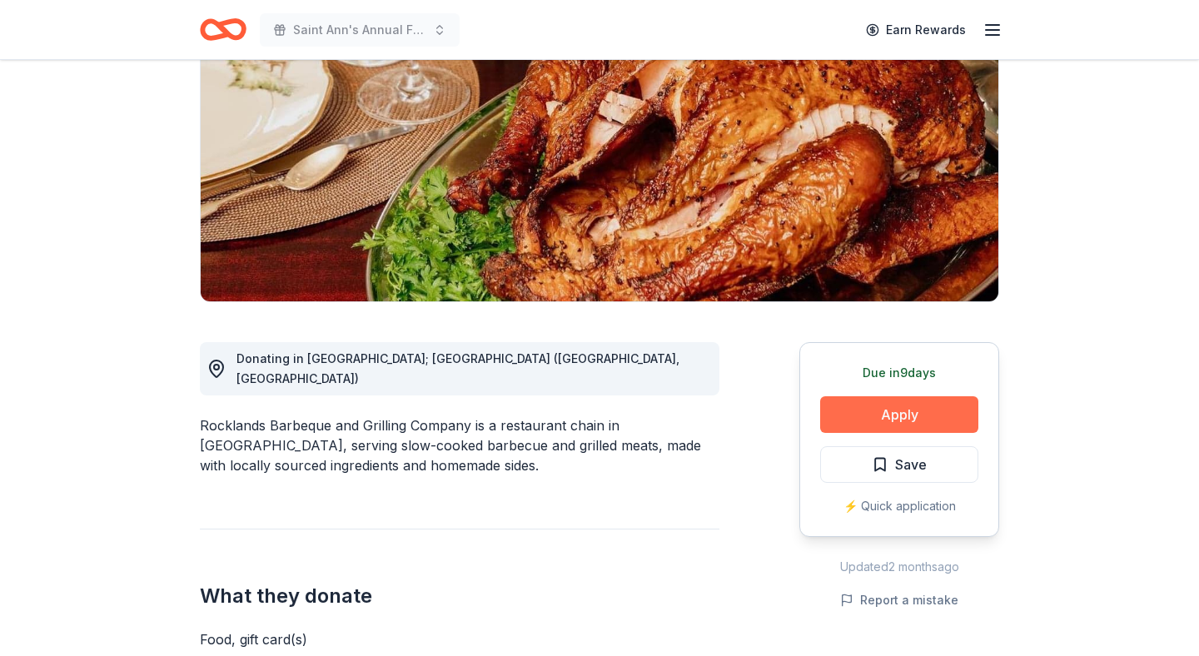
click at [903, 417] on button "Apply" at bounding box center [899, 414] width 158 height 37
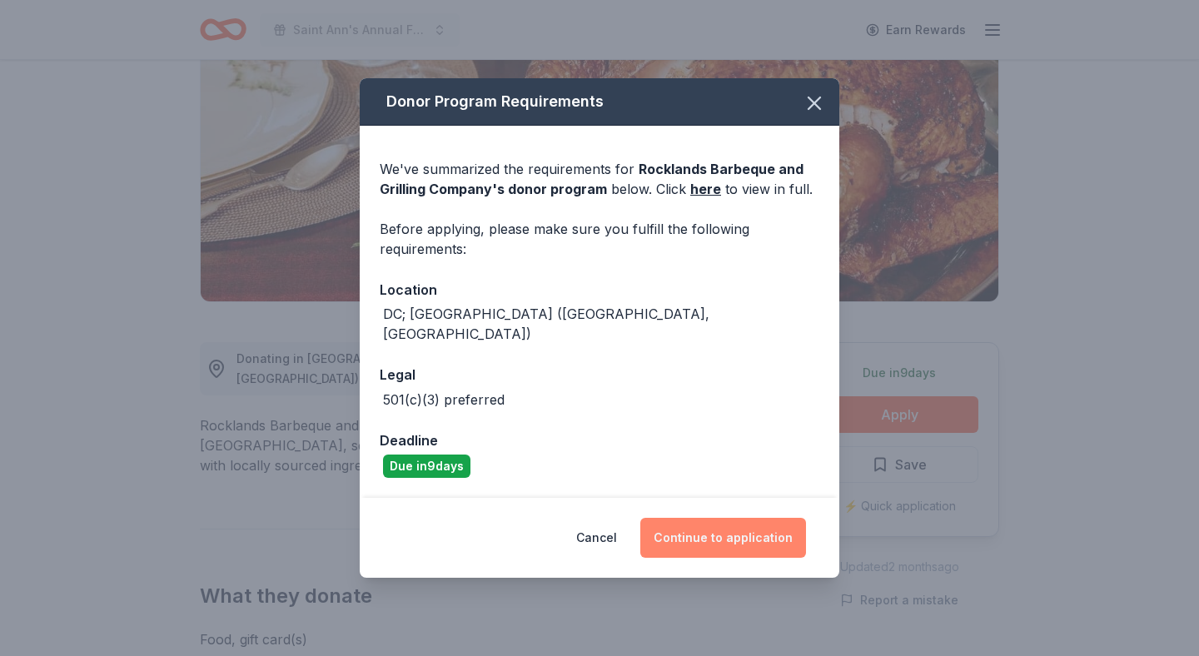
click at [709, 529] on button "Continue to application" at bounding box center [723, 538] width 166 height 40
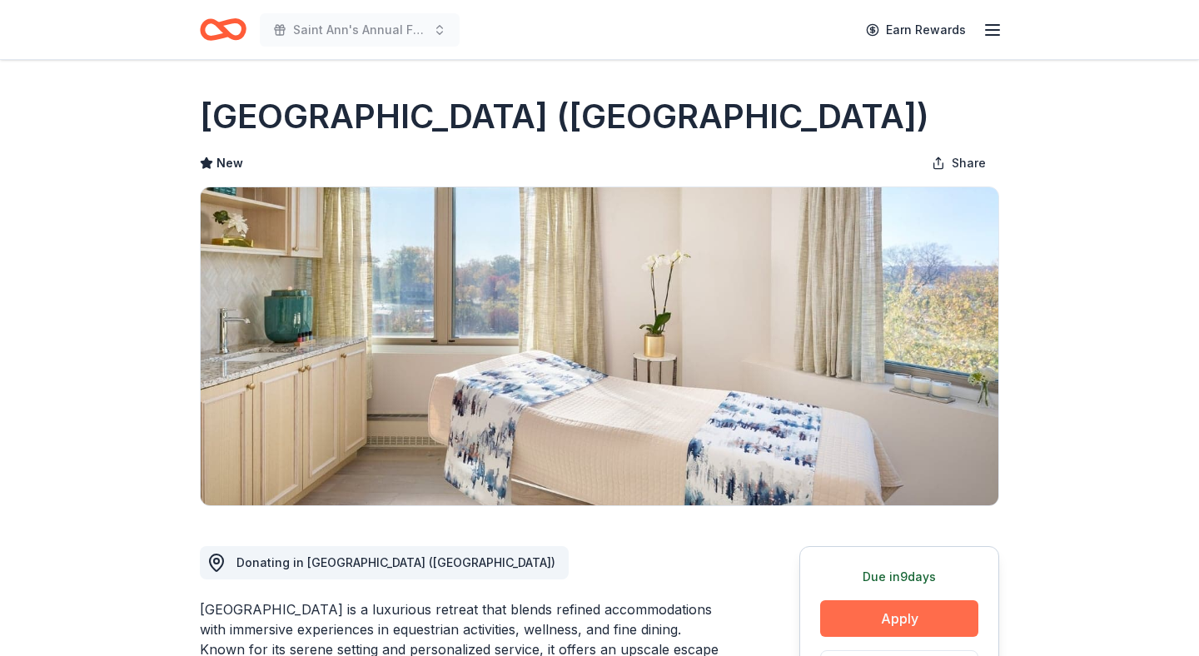
click at [904, 617] on button "Apply" at bounding box center [899, 618] width 158 height 37
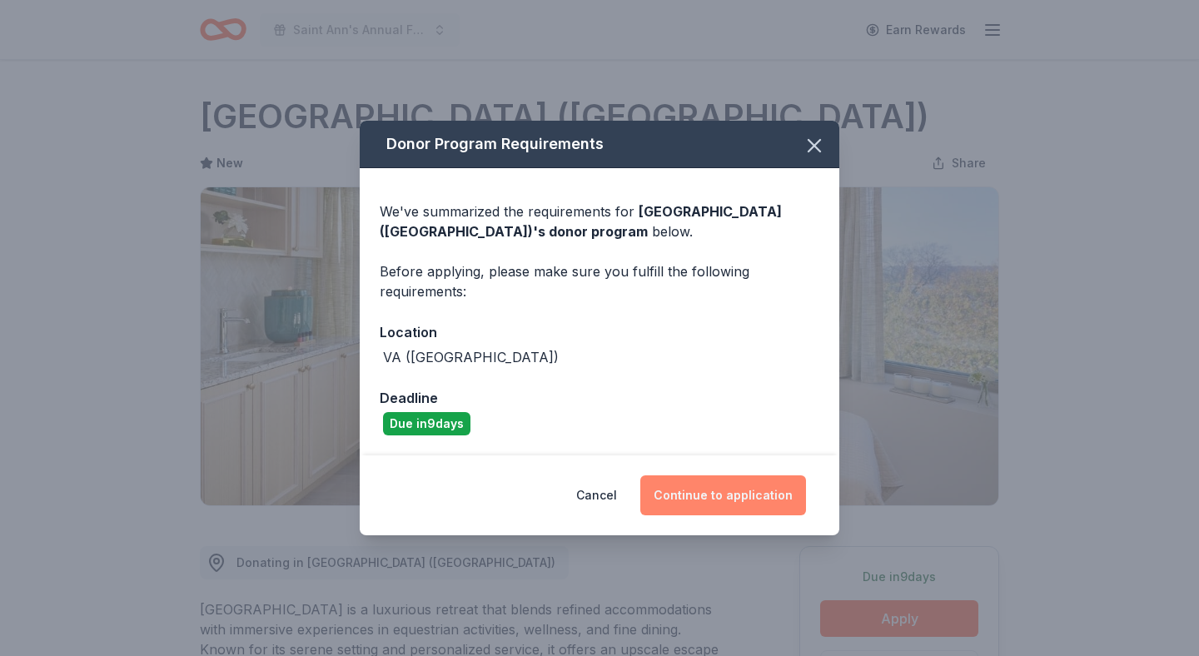
click at [705, 484] on button "Continue to application" at bounding box center [723, 496] width 166 height 40
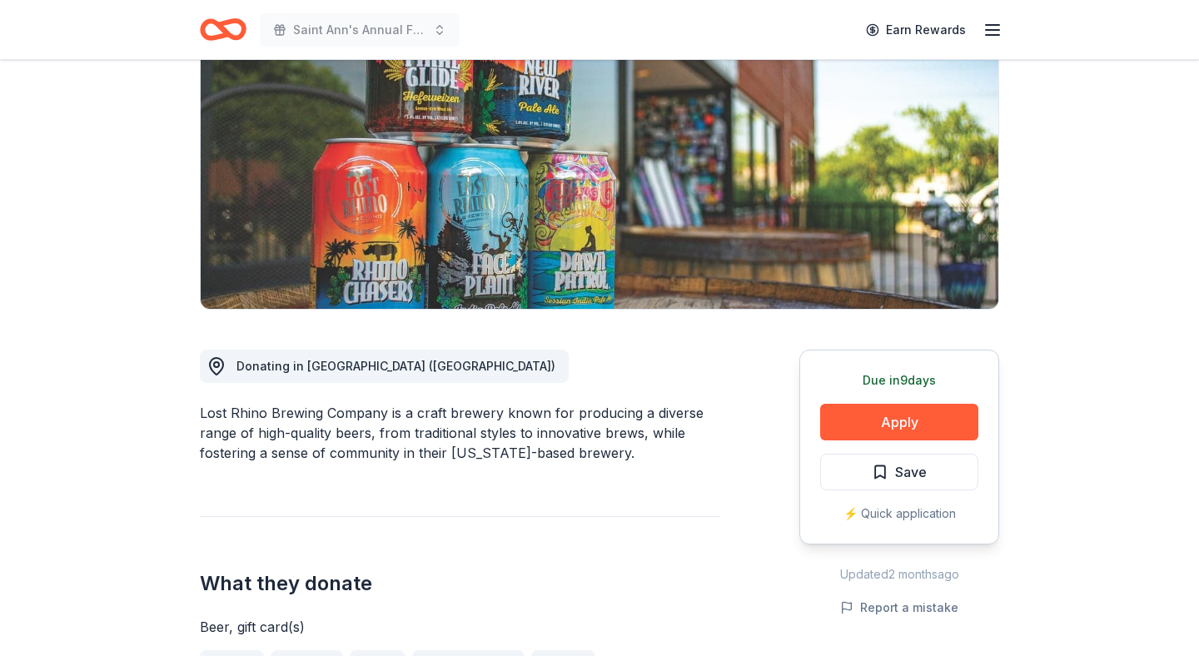
scroll to position [219, 0]
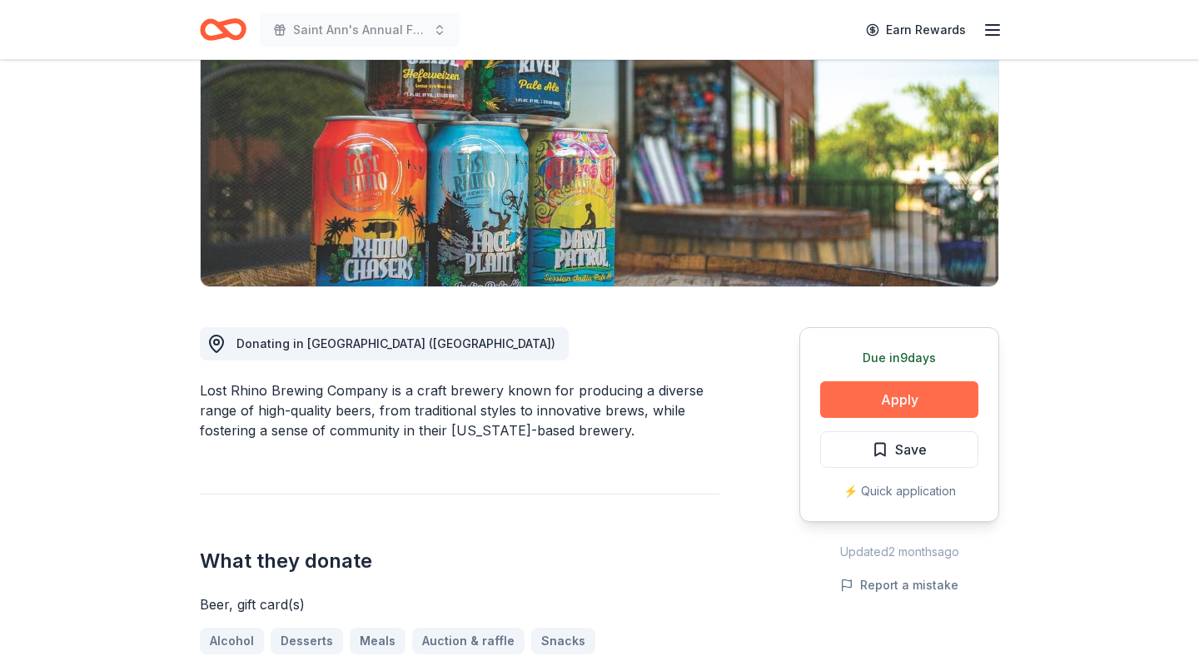
click at [861, 398] on button "Apply" at bounding box center [899, 399] width 158 height 37
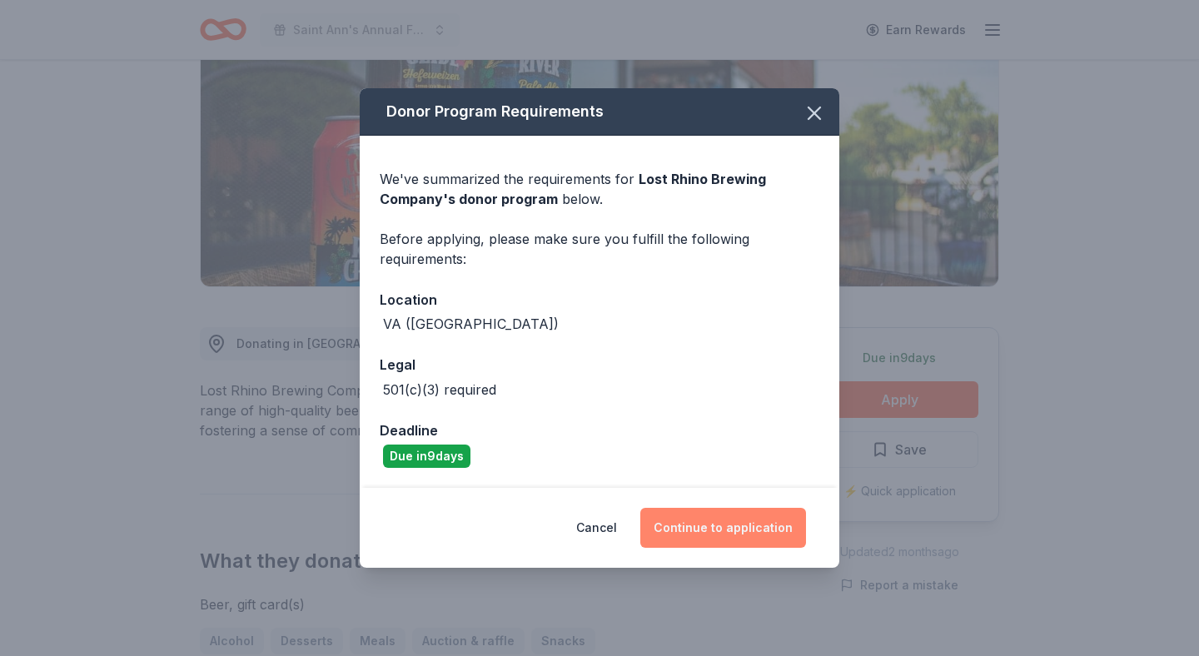
click at [685, 539] on button "Continue to application" at bounding box center [723, 528] width 166 height 40
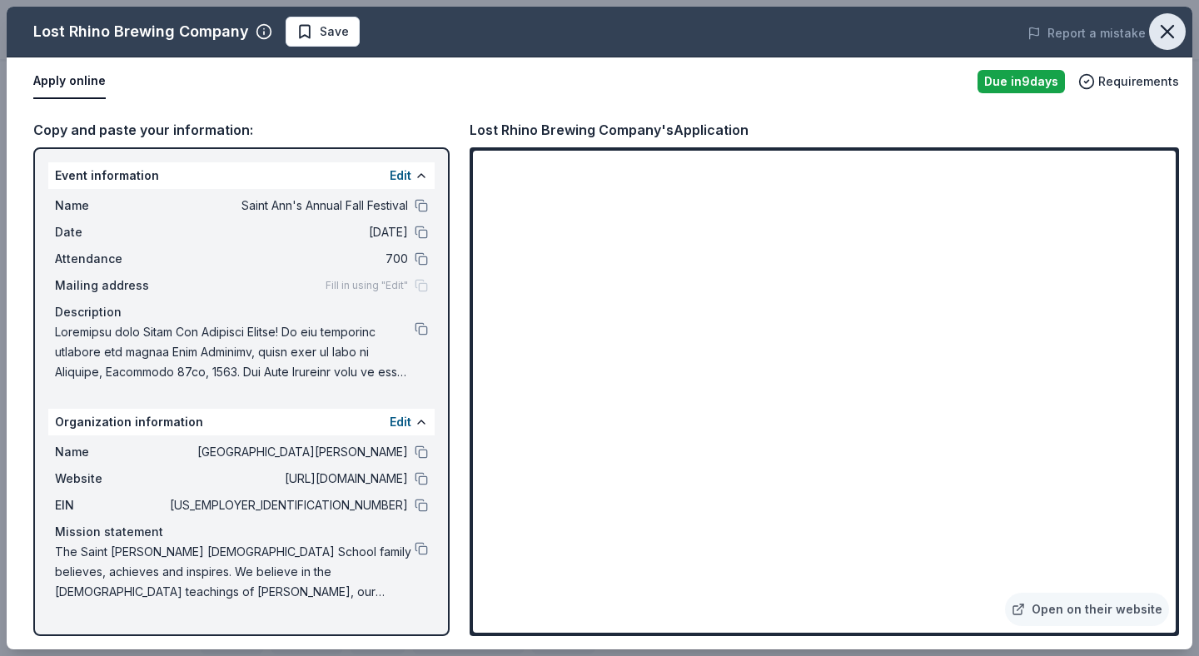
click at [1174, 30] on icon "button" at bounding box center [1167, 31] width 23 height 23
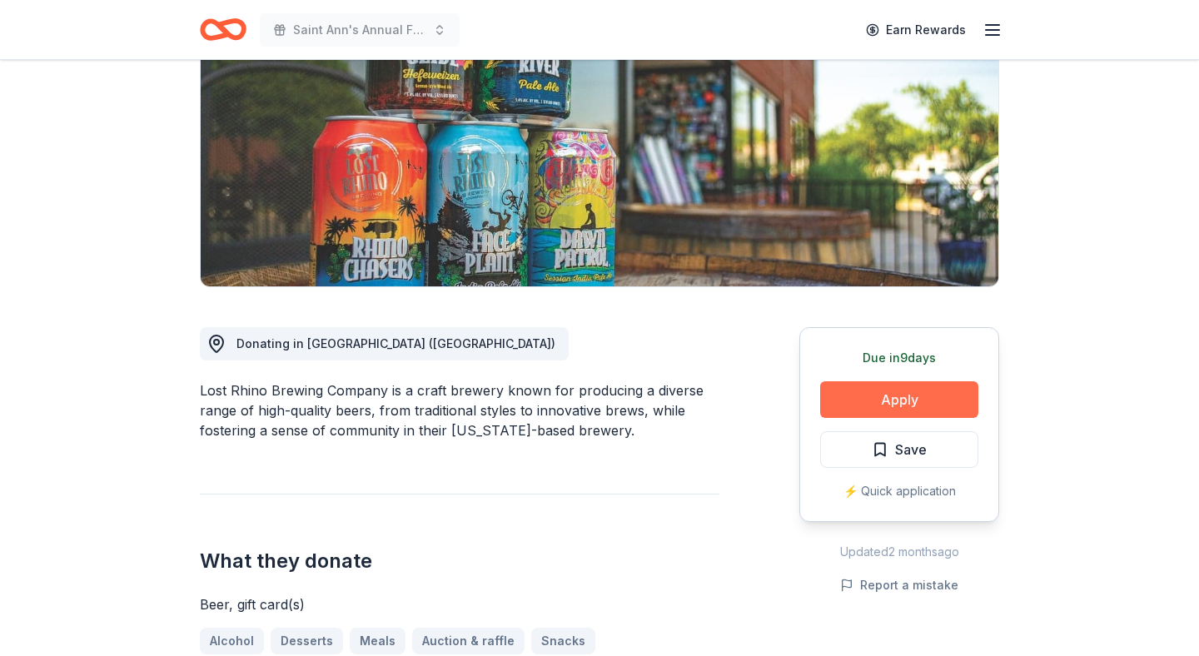
click at [879, 386] on button "Apply" at bounding box center [899, 399] width 158 height 37
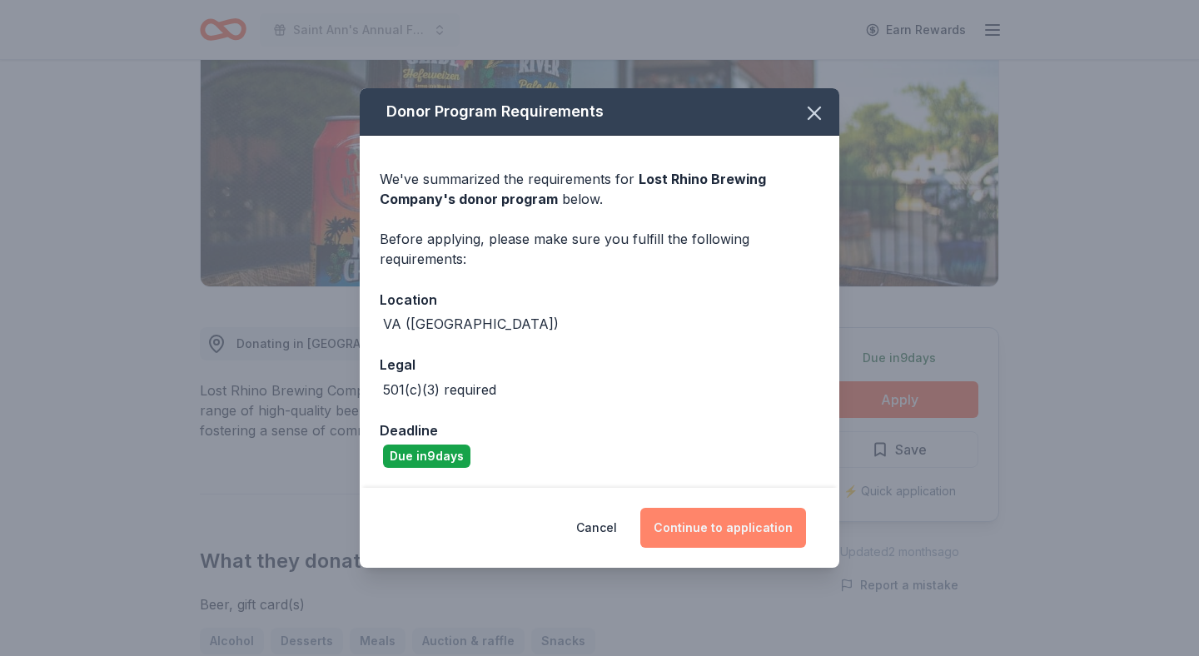
click at [772, 524] on button "Continue to application" at bounding box center [723, 528] width 166 height 40
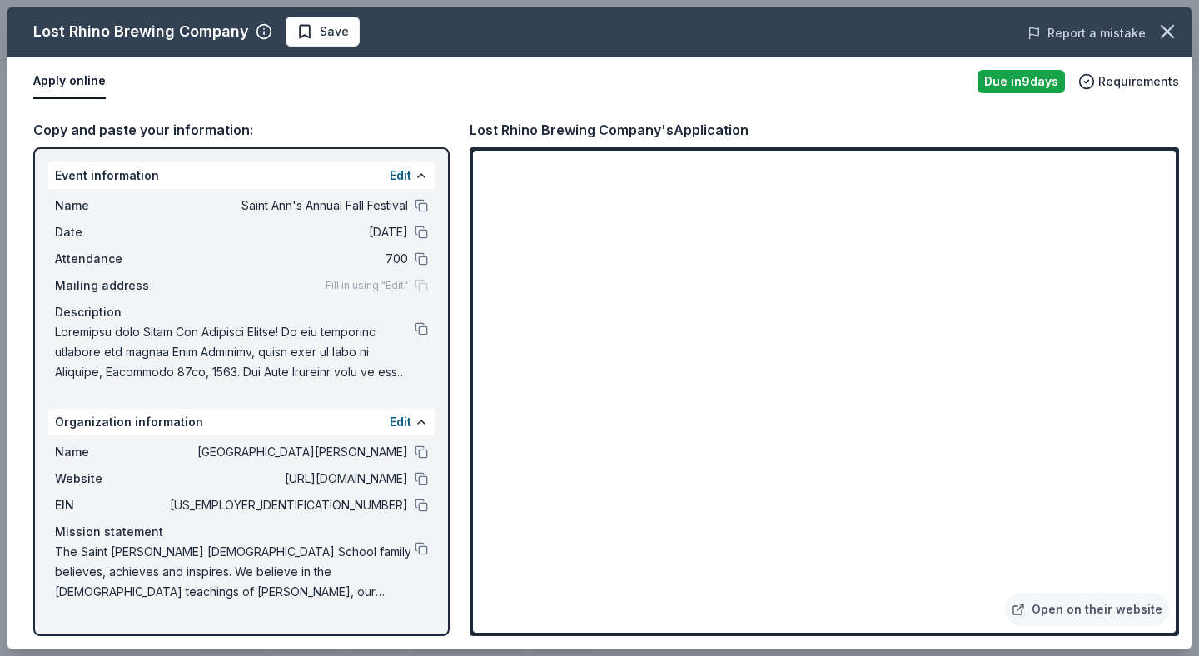
click at [1097, 42] on button "Report a mistake" at bounding box center [1087, 33] width 118 height 20
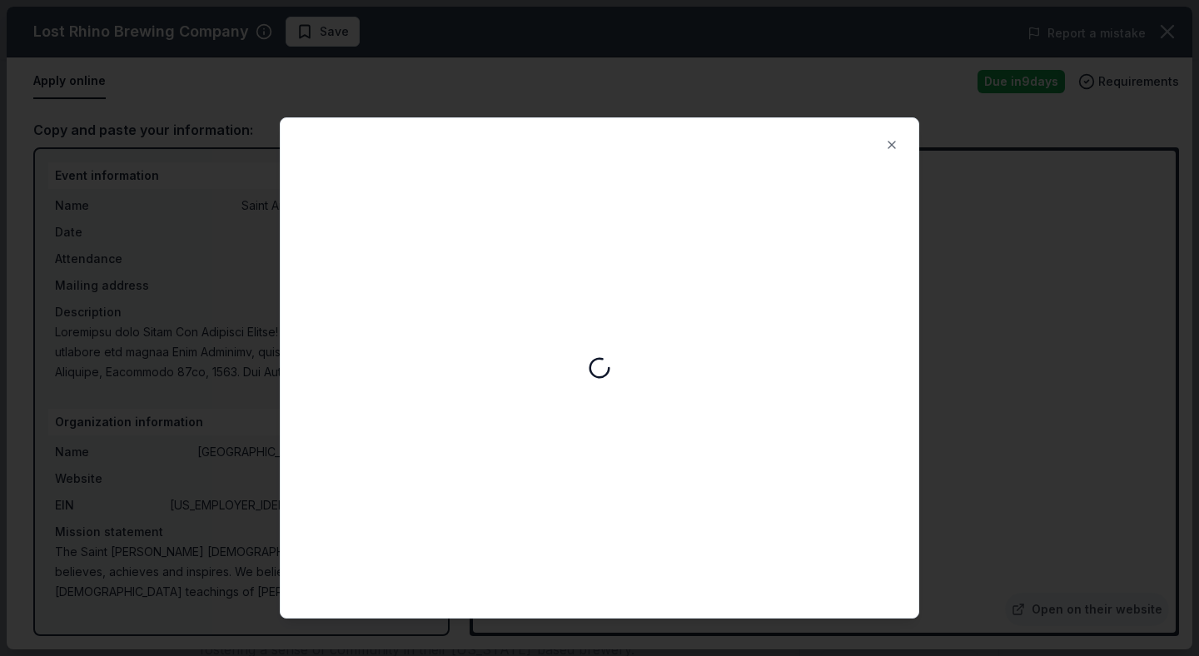
scroll to position [0, 0]
click at [892, 150] on button "Close" at bounding box center [891, 144] width 33 height 33
